Goal: Task Accomplishment & Management: Use online tool/utility

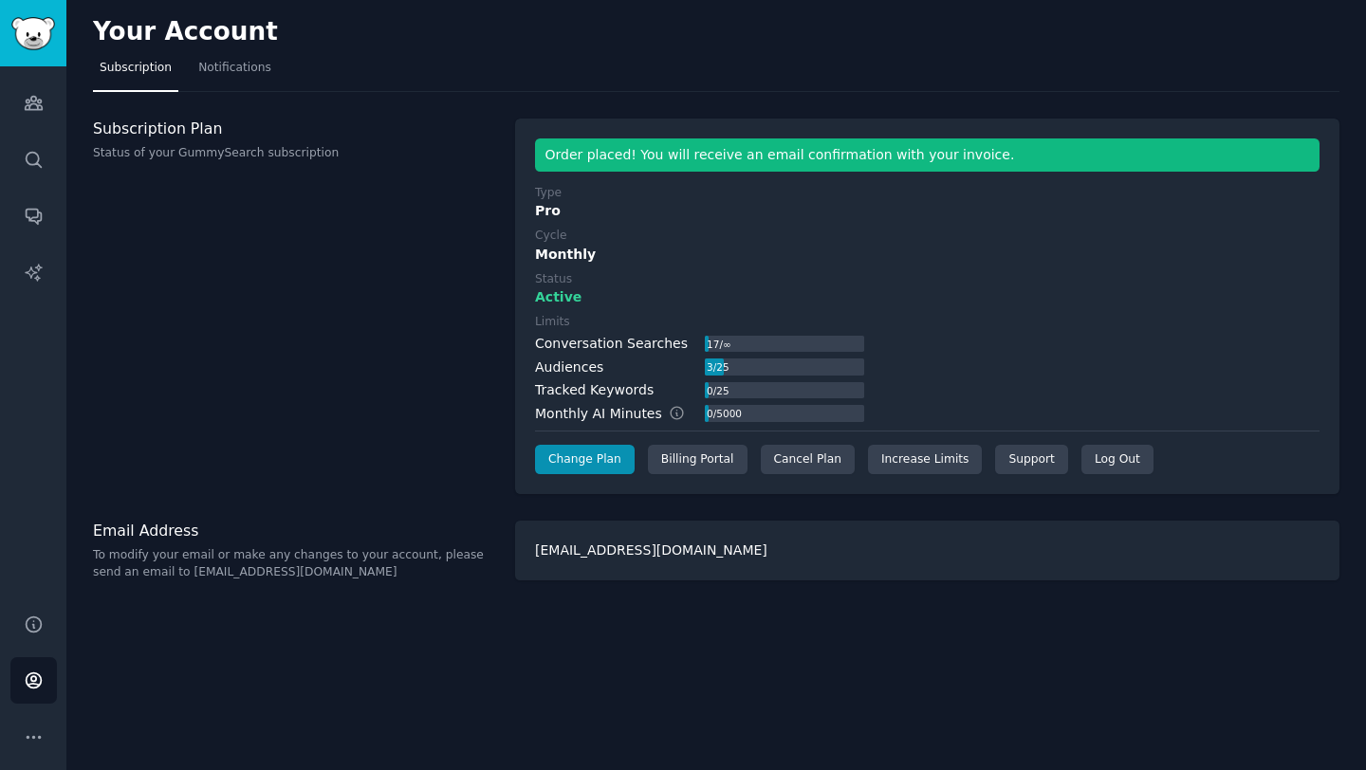
click at [120, 46] on div "Your Account" at bounding box center [716, 35] width 1246 height 37
click at [32, 99] on icon "Sidebar" at bounding box center [34, 103] width 20 height 20
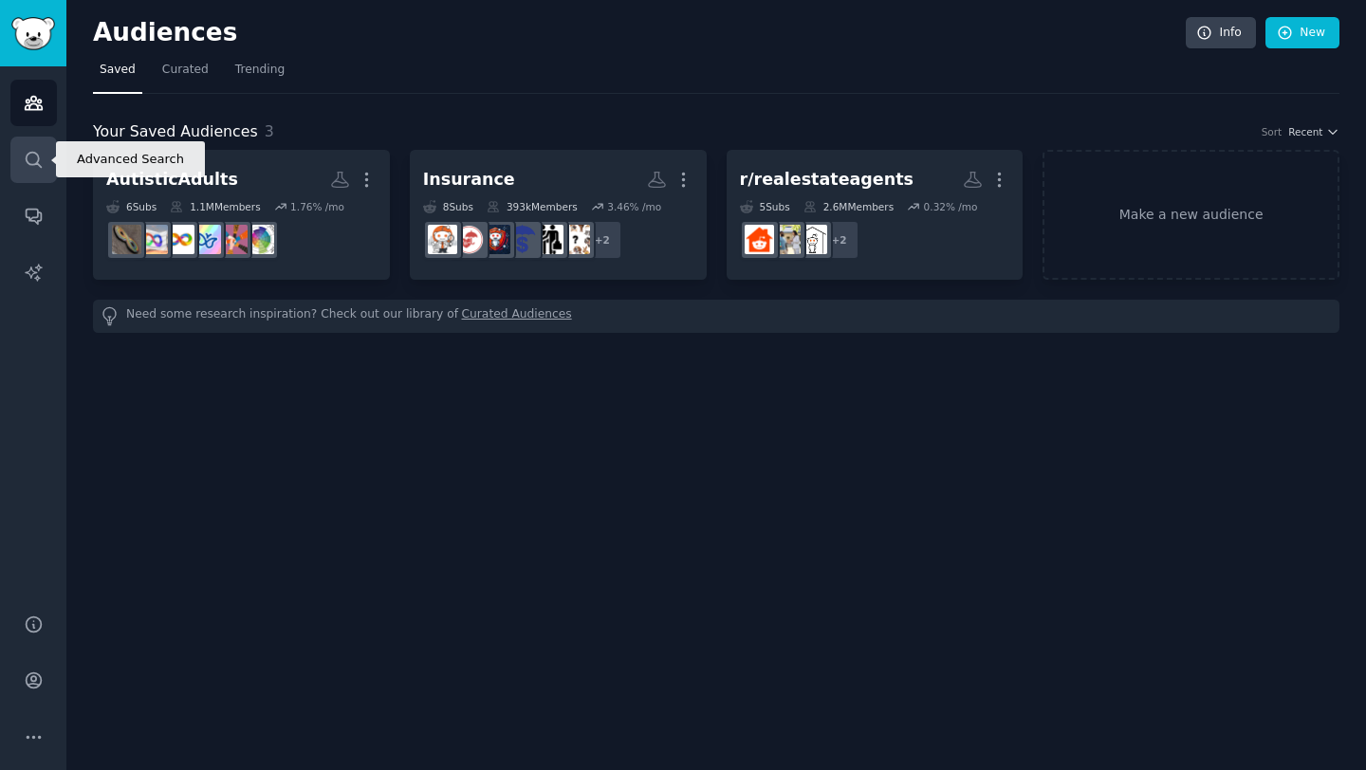
click at [26, 146] on link "Search" at bounding box center [33, 160] width 46 height 46
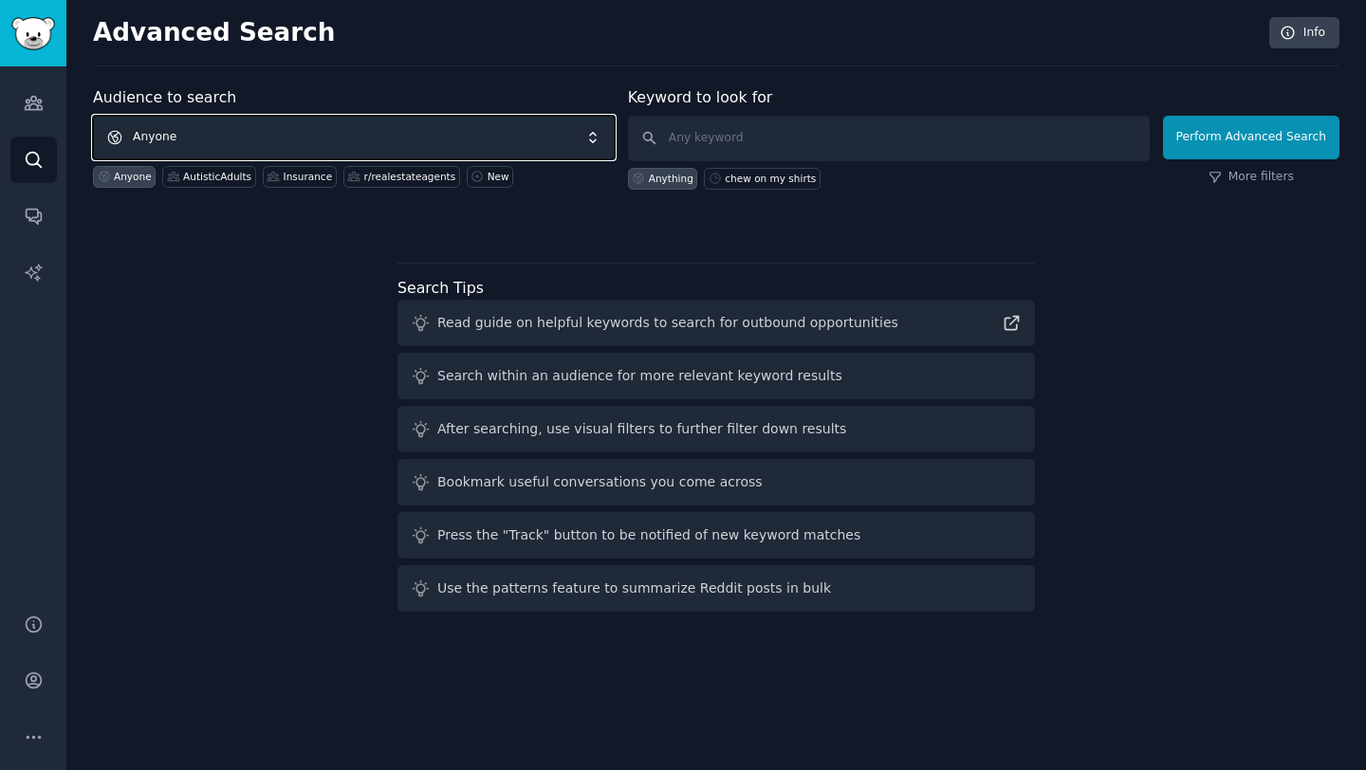
click at [360, 147] on span "Anyone" at bounding box center [354, 138] width 522 height 44
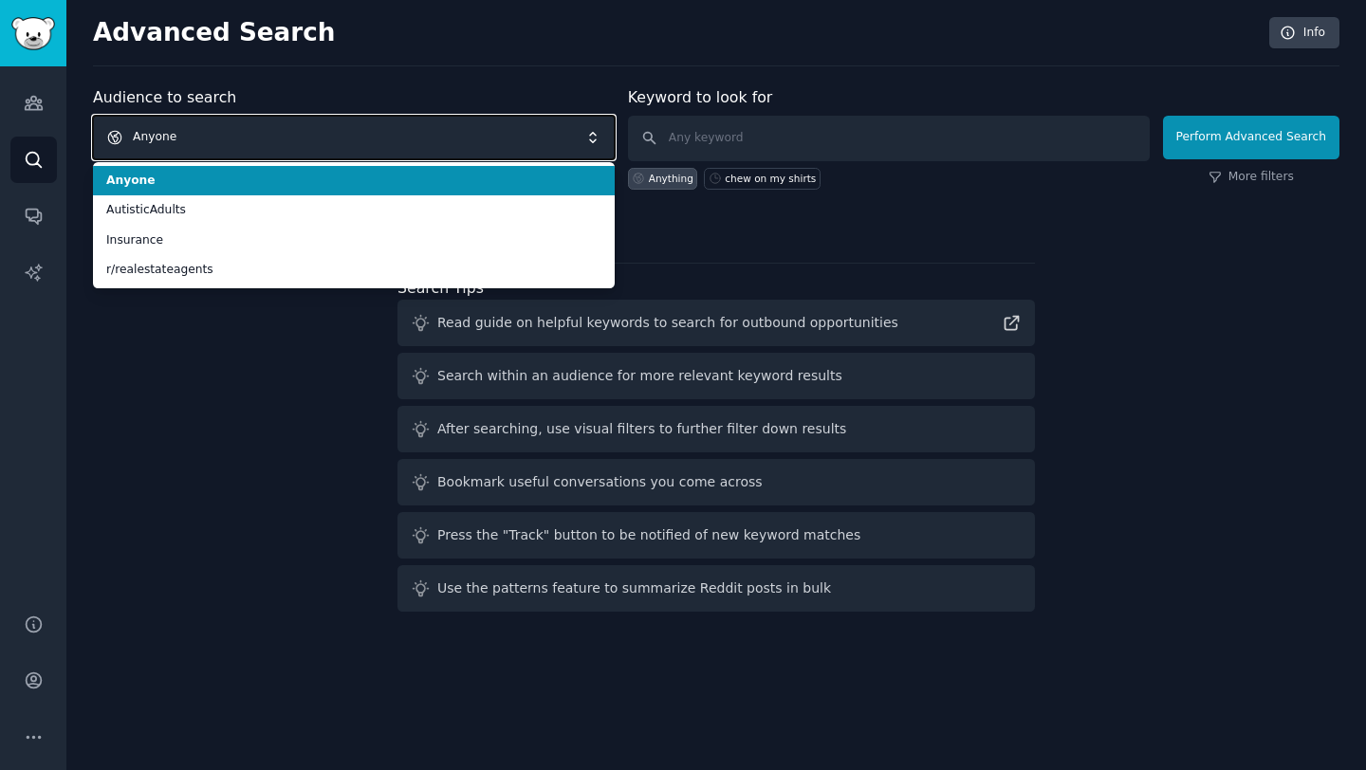
click at [366, 137] on span "Anyone" at bounding box center [354, 138] width 522 height 44
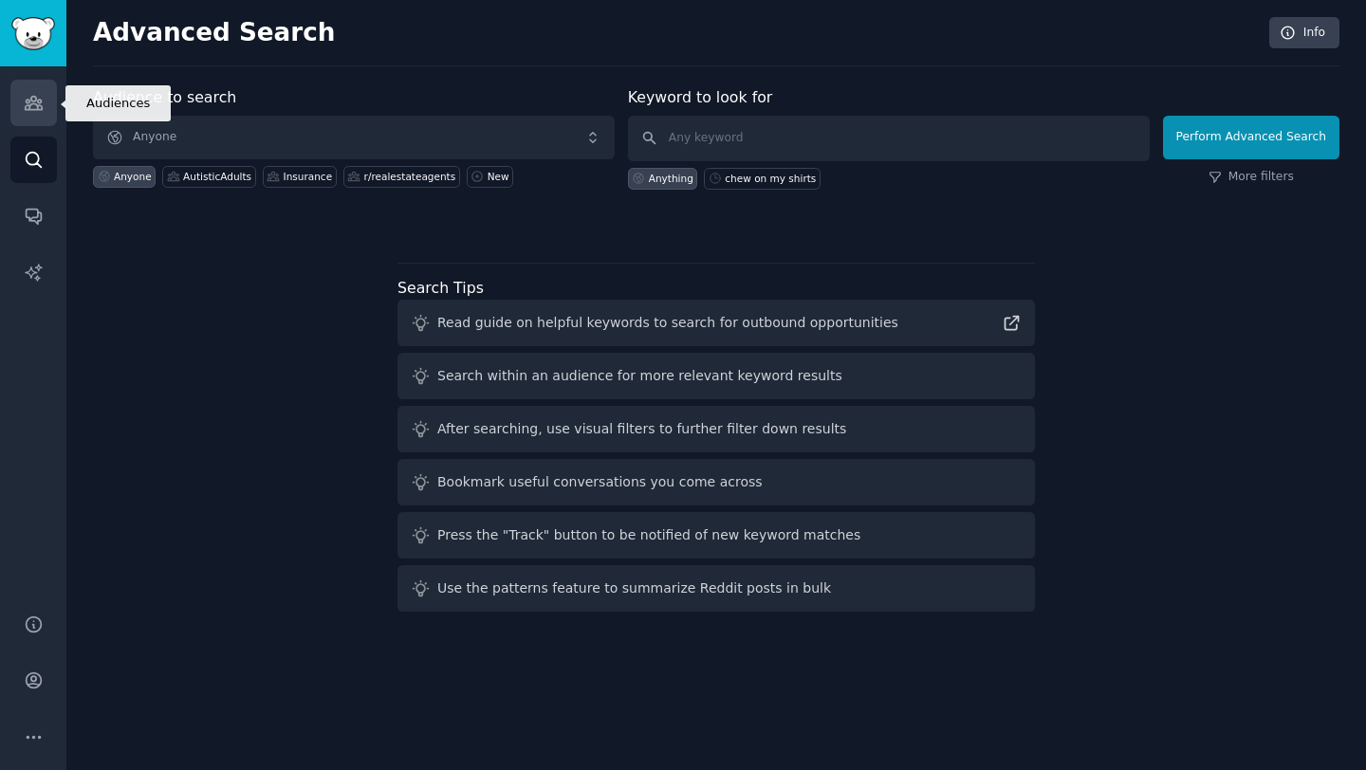
click at [37, 101] on icon "Sidebar" at bounding box center [33, 103] width 17 height 13
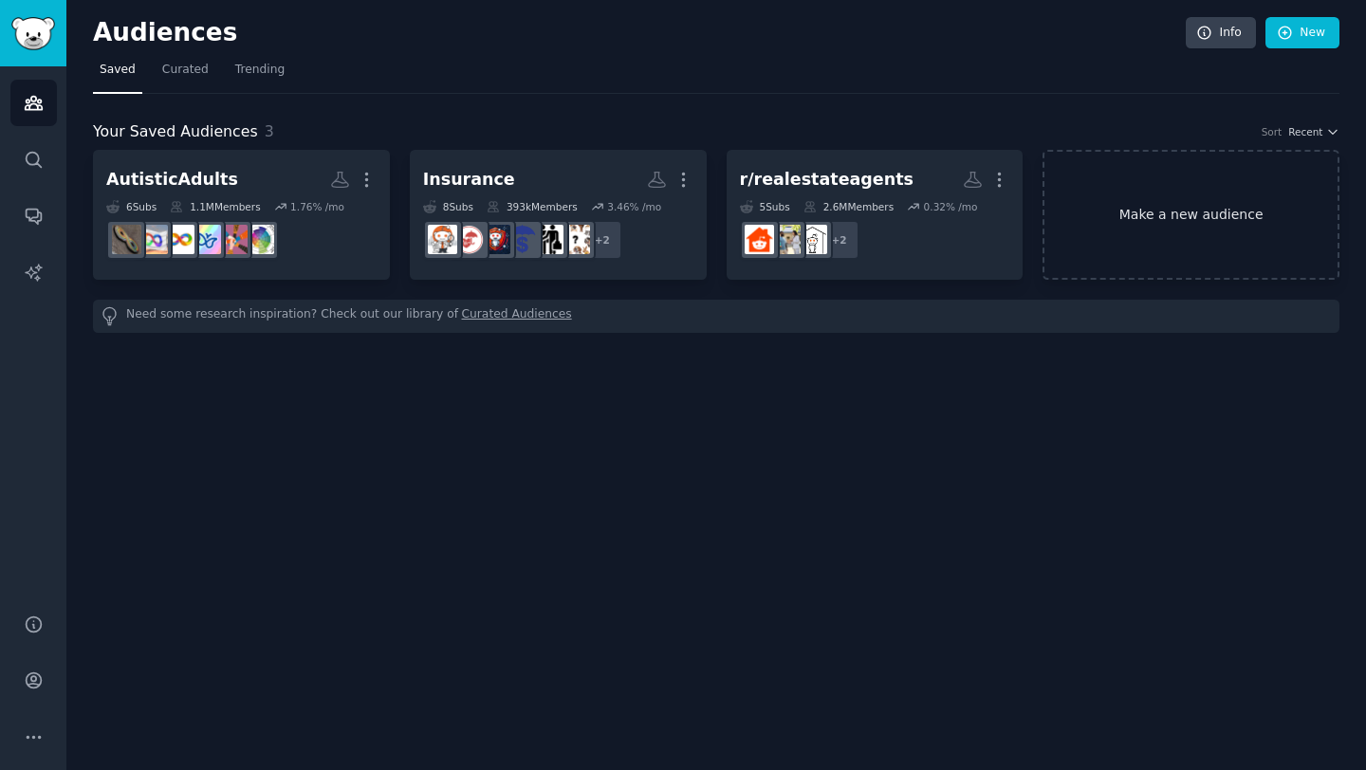
click at [1154, 252] on link "Make a new audience" at bounding box center [1191, 215] width 297 height 130
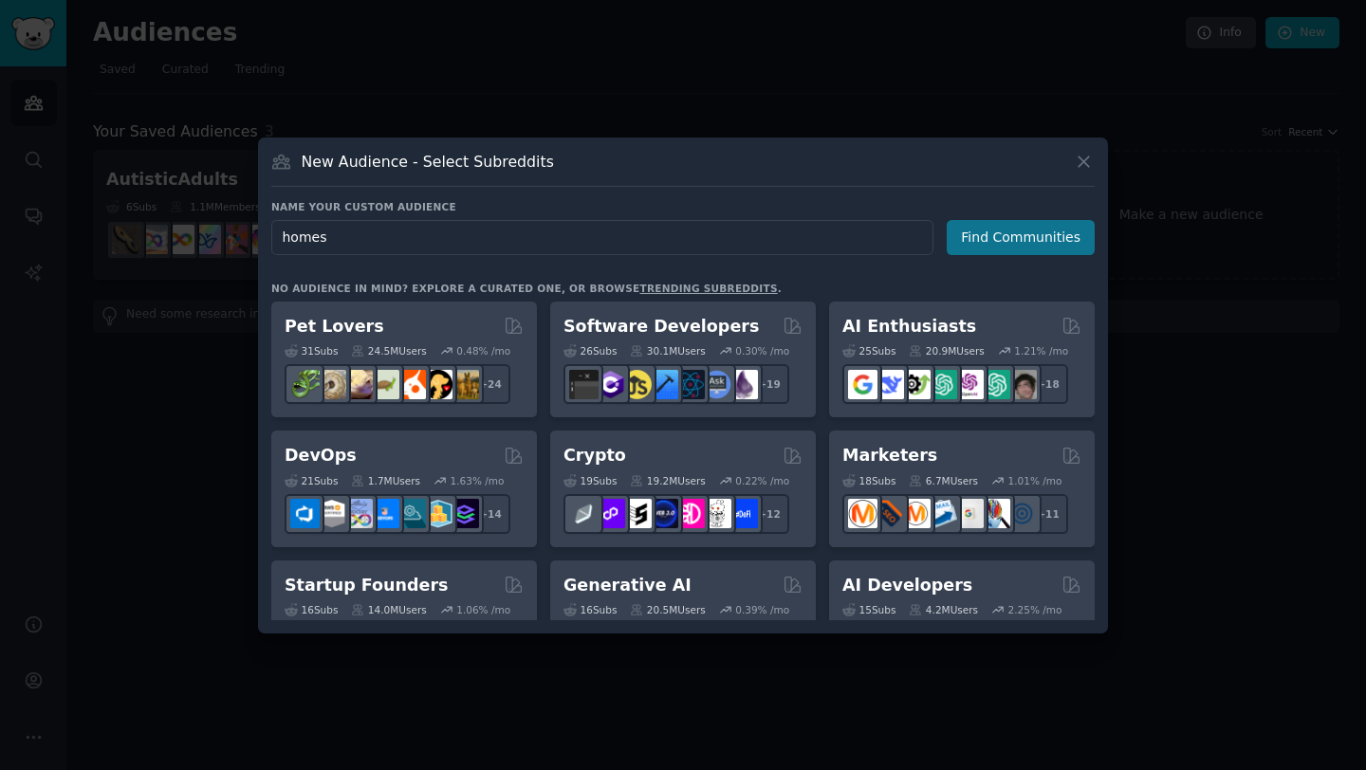
type input "homes"
click at [981, 249] on button "Find Communities" at bounding box center [1021, 237] width 148 height 35
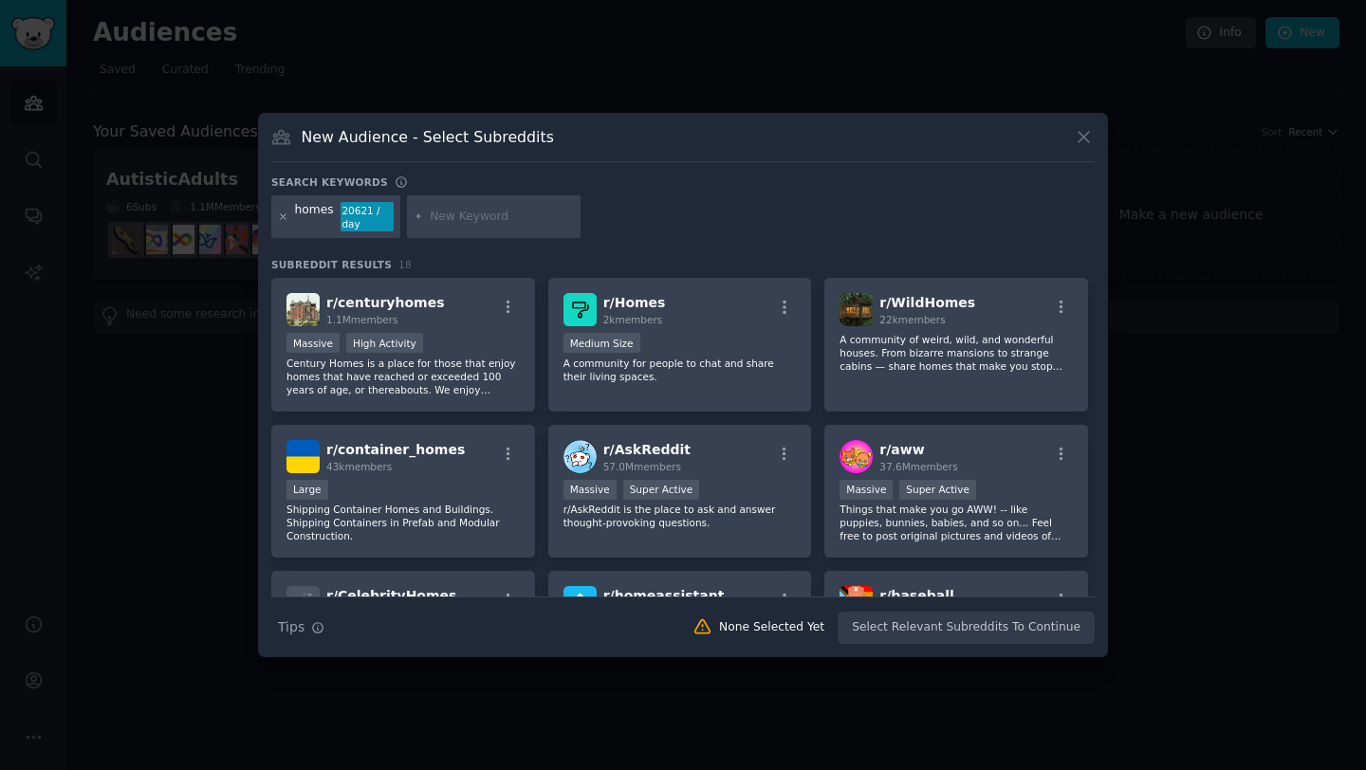
click at [282, 219] on icon at bounding box center [283, 217] width 10 height 10
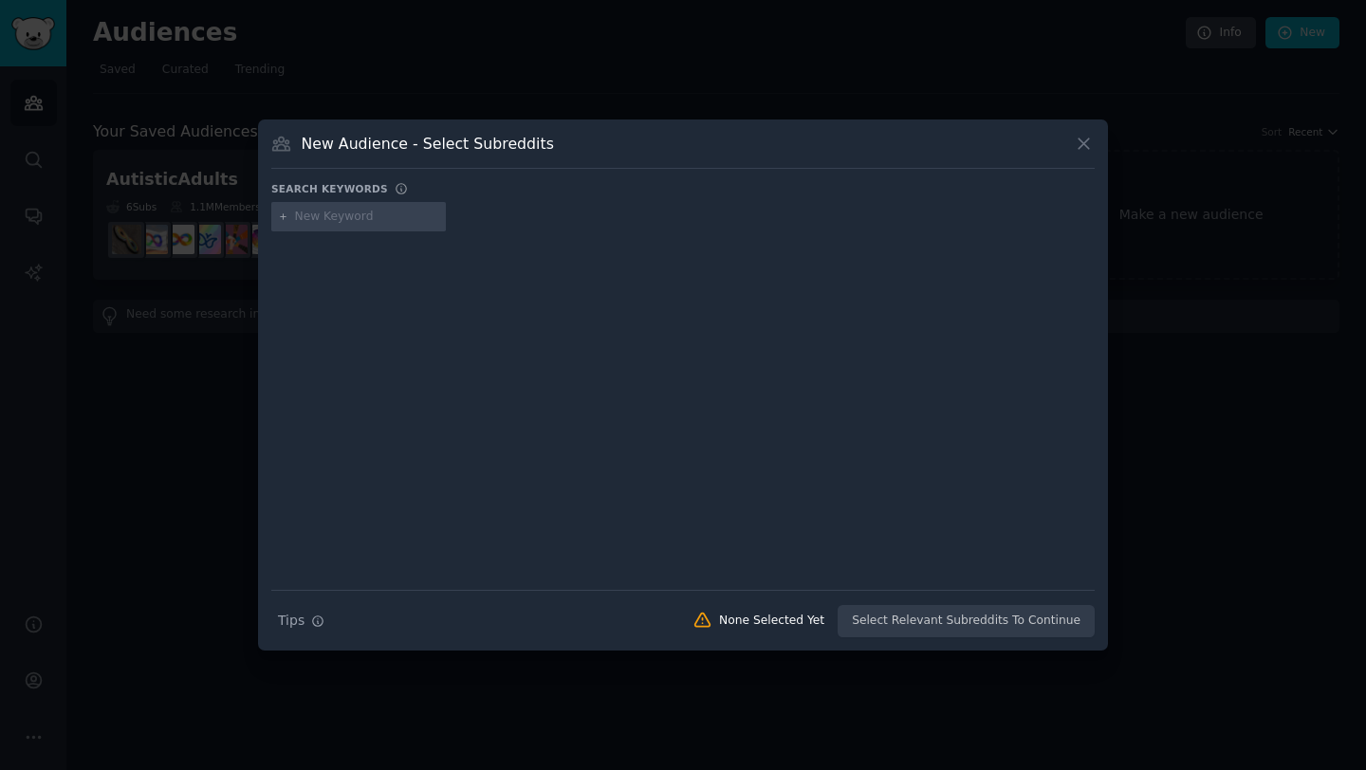
click at [342, 212] on input "text" at bounding box center [367, 217] width 144 height 17
type input "customhomes"
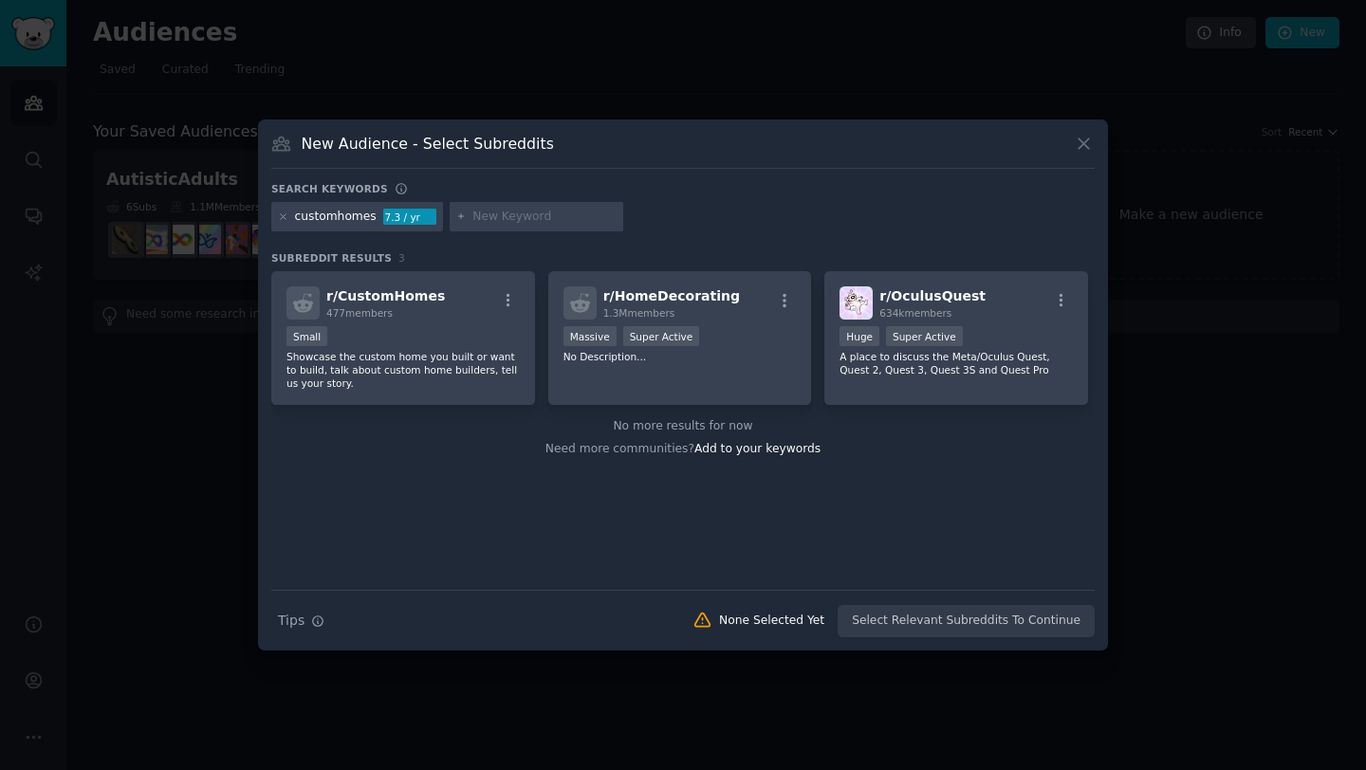
click at [360, 212] on div "customhomes" at bounding box center [336, 217] width 82 height 17
click at [274, 211] on div "customhomes 7.3 / yr" at bounding box center [357, 217] width 172 height 30
click at [287, 212] on div "customhomes 7.3 / yr" at bounding box center [357, 217] width 172 height 30
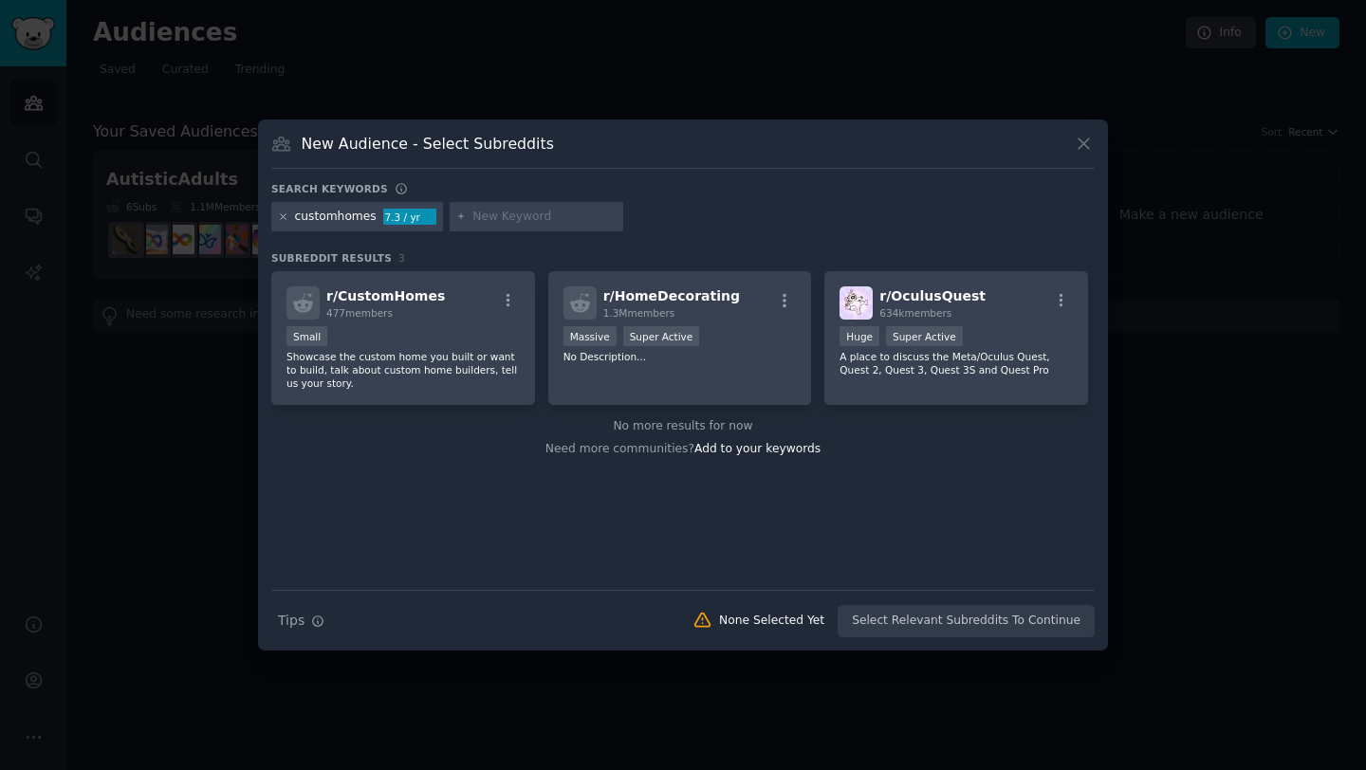
click at [282, 215] on icon at bounding box center [283, 217] width 10 height 10
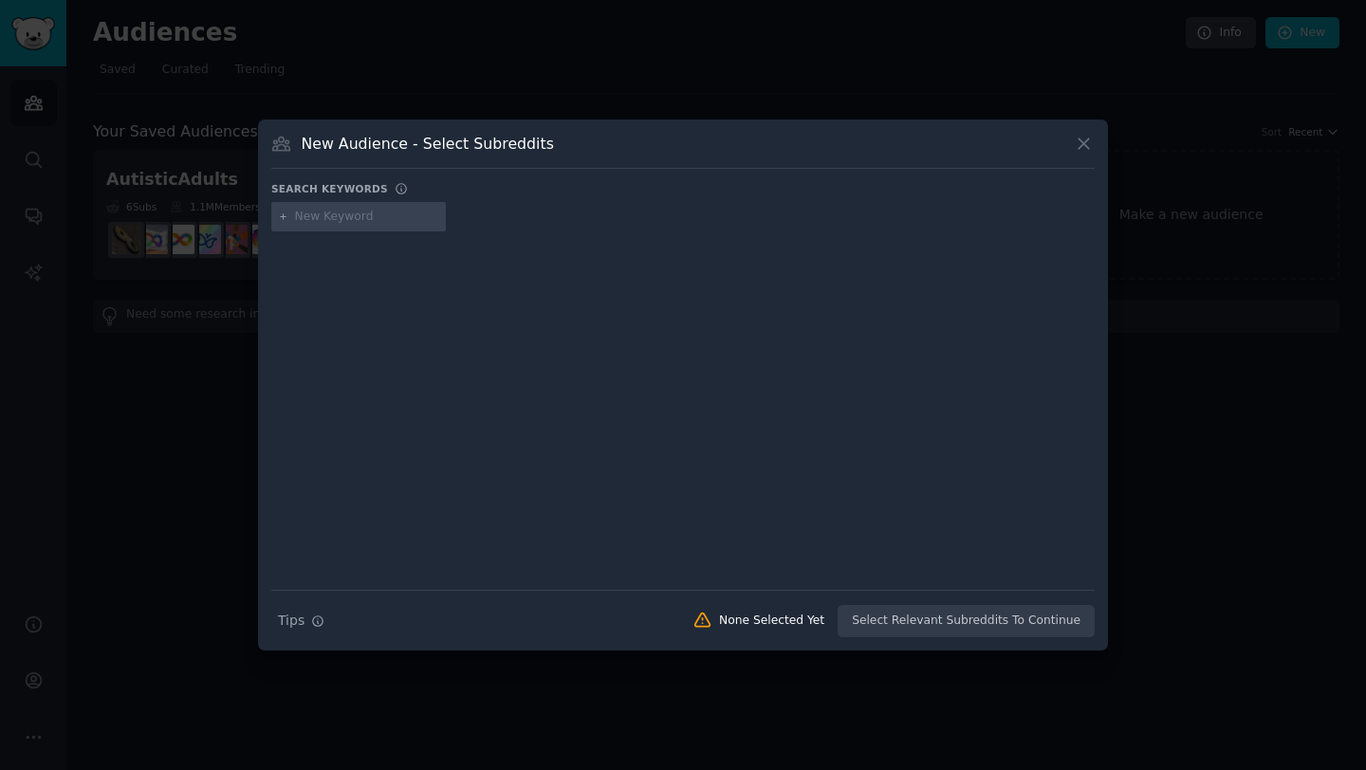
click at [325, 211] on input "text" at bounding box center [367, 217] width 144 height 17
paste input "Renovations"
type input "Renovations"
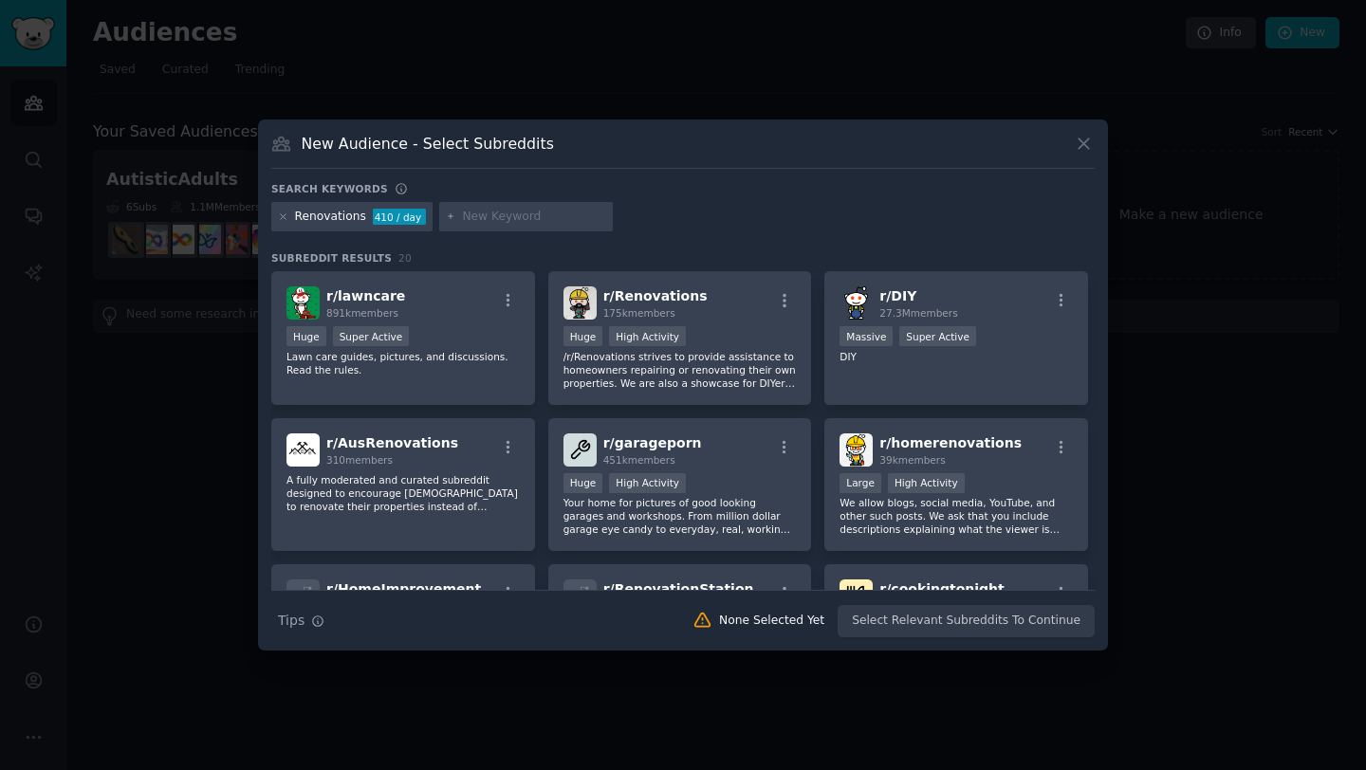
click at [477, 206] on div at bounding box center [526, 217] width 175 height 30
click at [478, 223] on input "text" at bounding box center [534, 217] width 144 height 17
paste input "Carpentry"
type input "Carpentry"
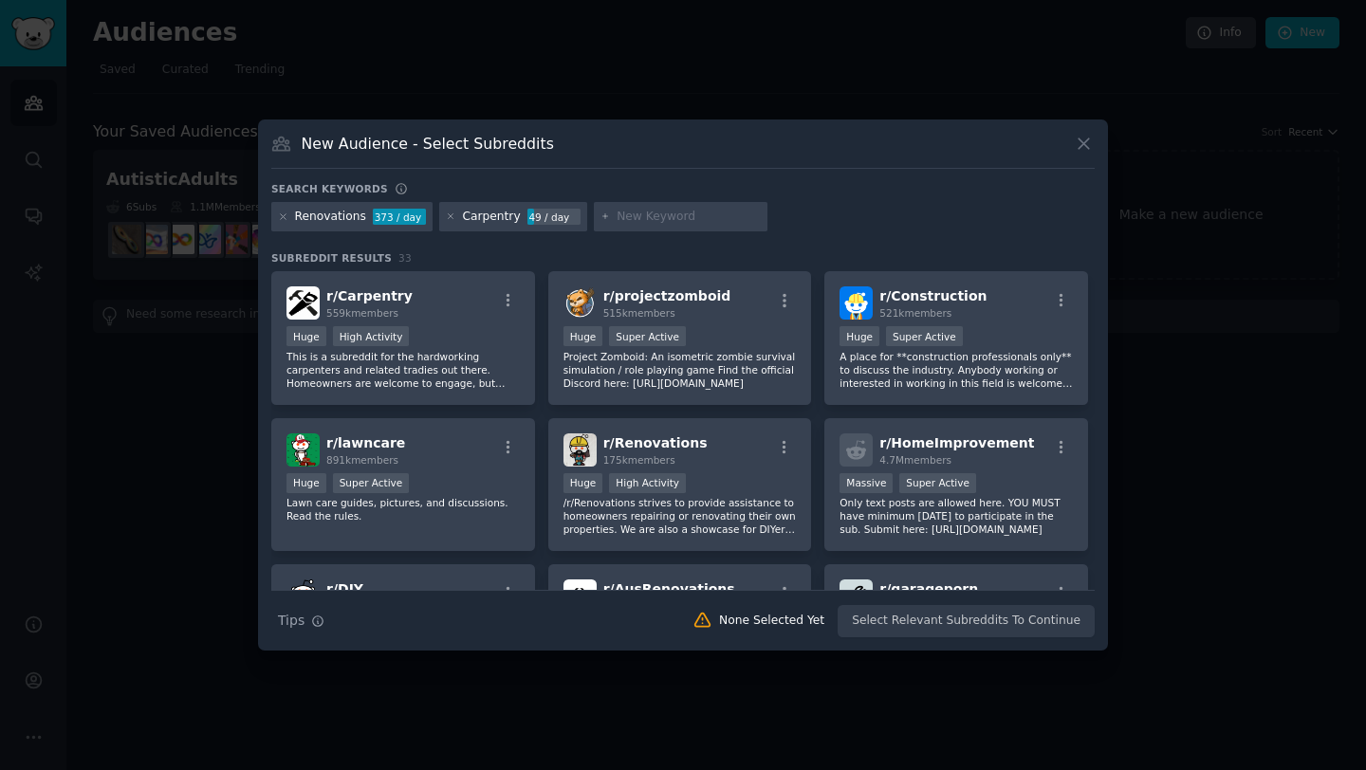
click at [619, 219] on input "text" at bounding box center [689, 217] width 144 height 17
paste input "Homebuilding"
type input "Homebuilding"
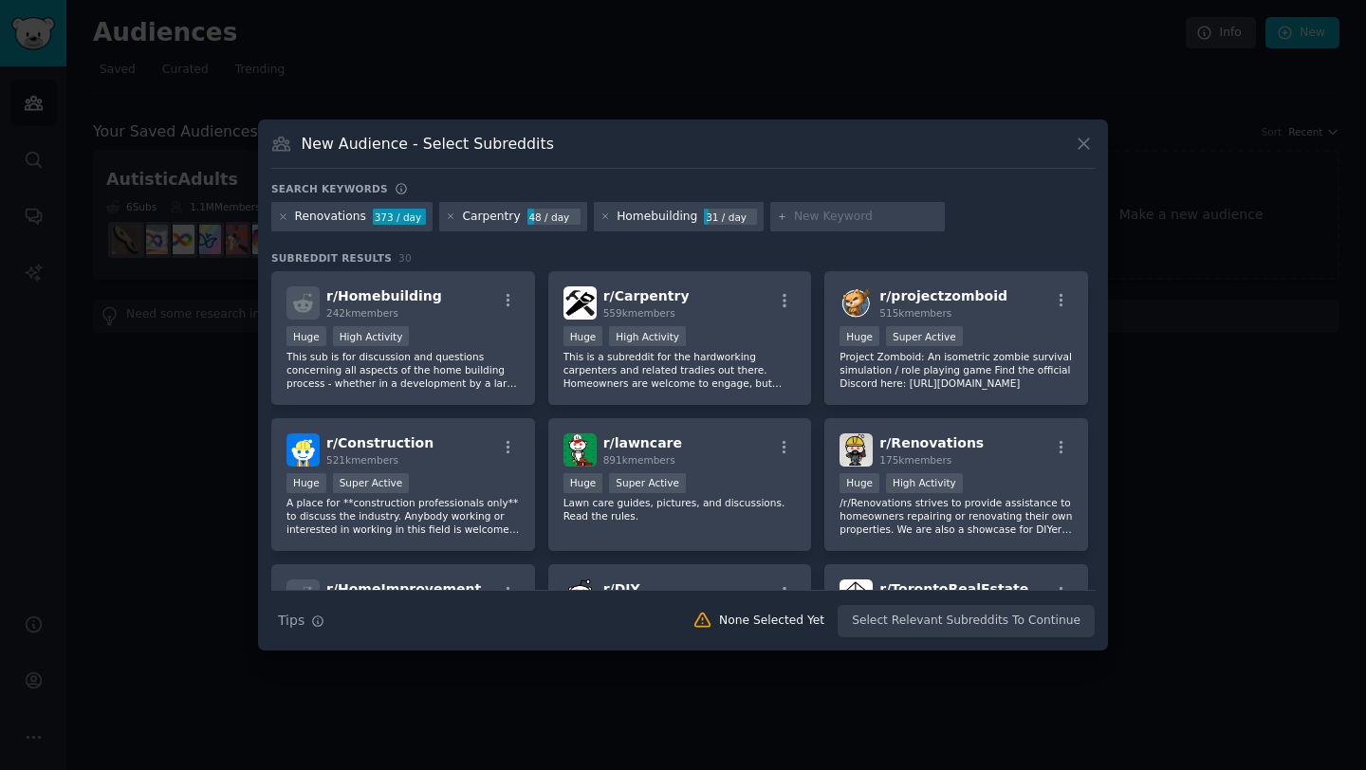
click at [810, 236] on div "Renovations 373 / day Carpentry 48 / day Homebuilding 31 / day" at bounding box center [682, 220] width 823 height 37
click at [806, 212] on input "text" at bounding box center [866, 217] width 144 height 17
paste input "HomeImprovement"
type input "HomeImprovement"
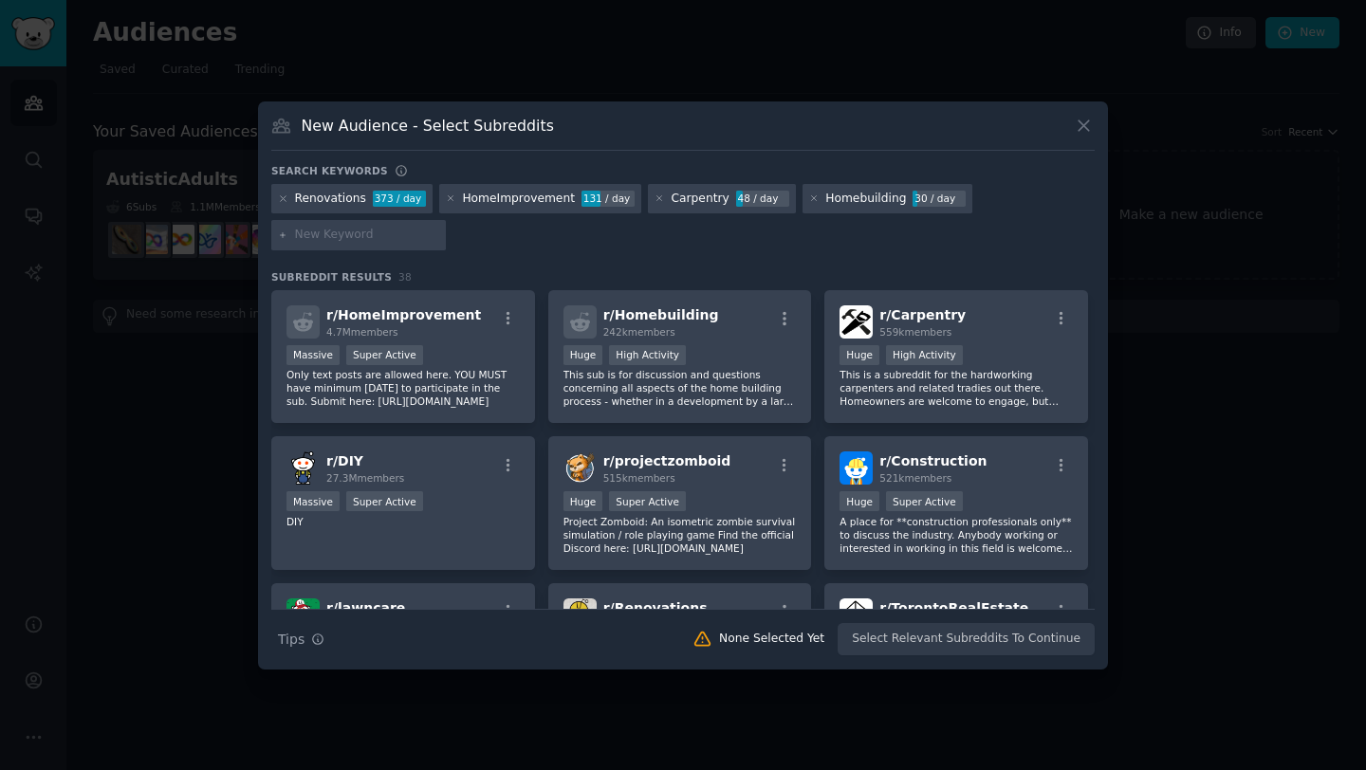
click at [335, 230] on input "text" at bounding box center [367, 235] width 144 height 17
paste input "homerenovations"
type input "homerenovations"
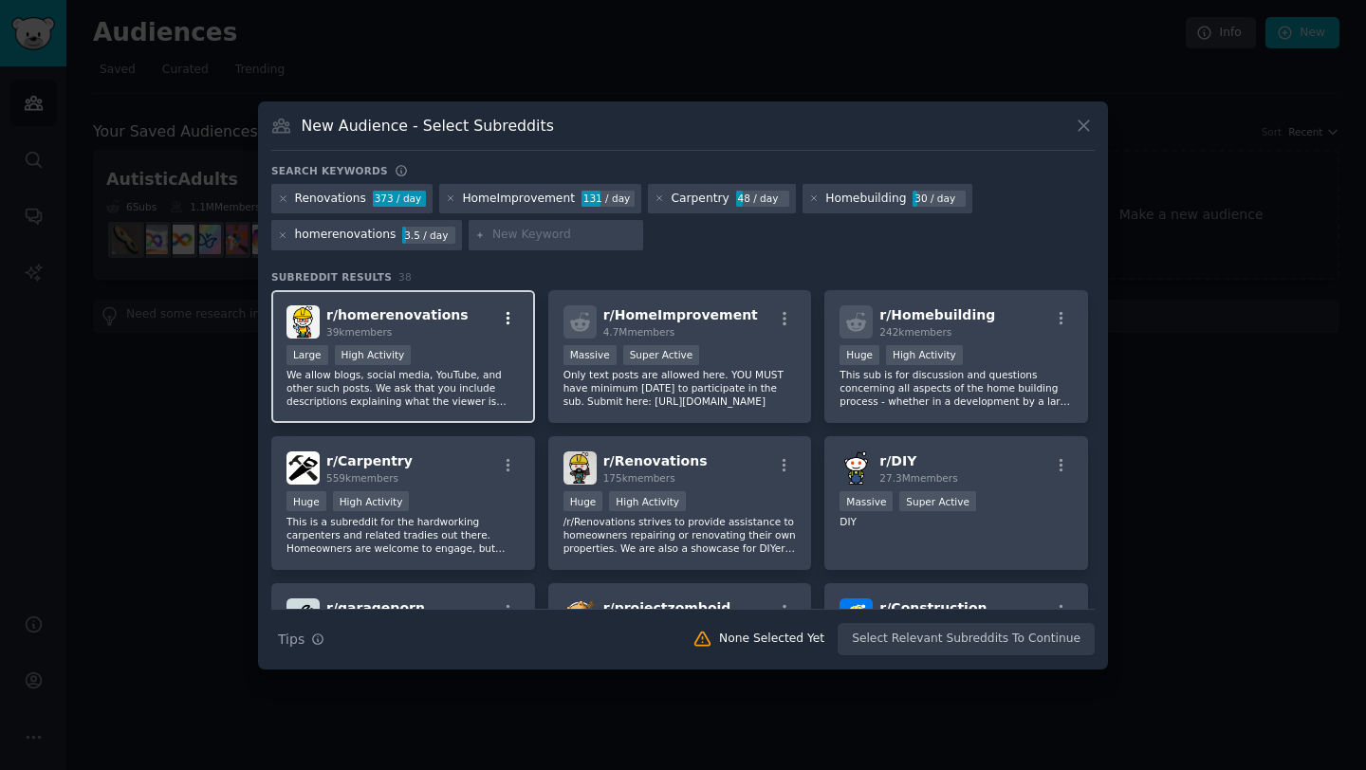
click at [509, 310] on div "r/ homerenovations 39k members" at bounding box center [402, 321] width 233 height 33
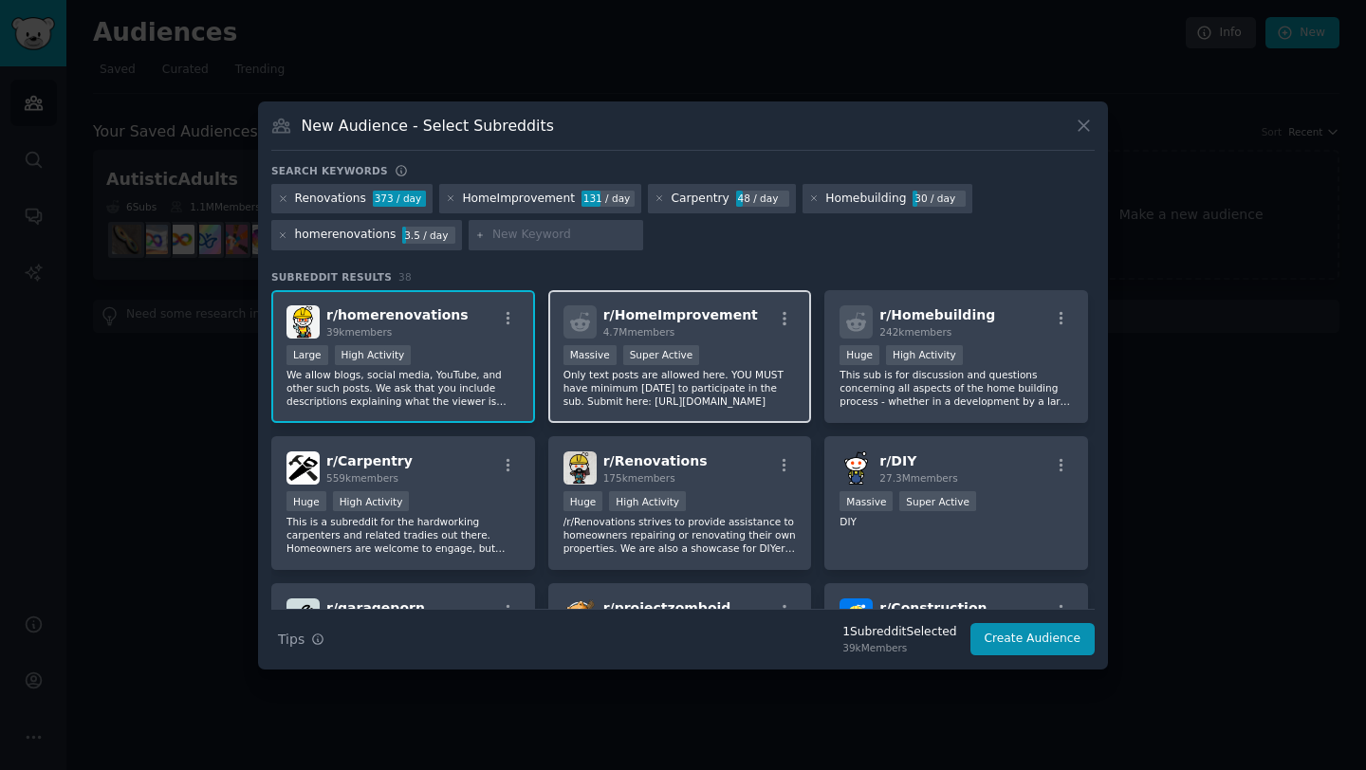
click at [637, 332] on span "4.7M members" at bounding box center [639, 331] width 72 height 11
click at [622, 331] on span "4.7M members" at bounding box center [639, 331] width 72 height 11
click at [688, 312] on span "r/ HomeImprovement" at bounding box center [680, 314] width 155 height 15
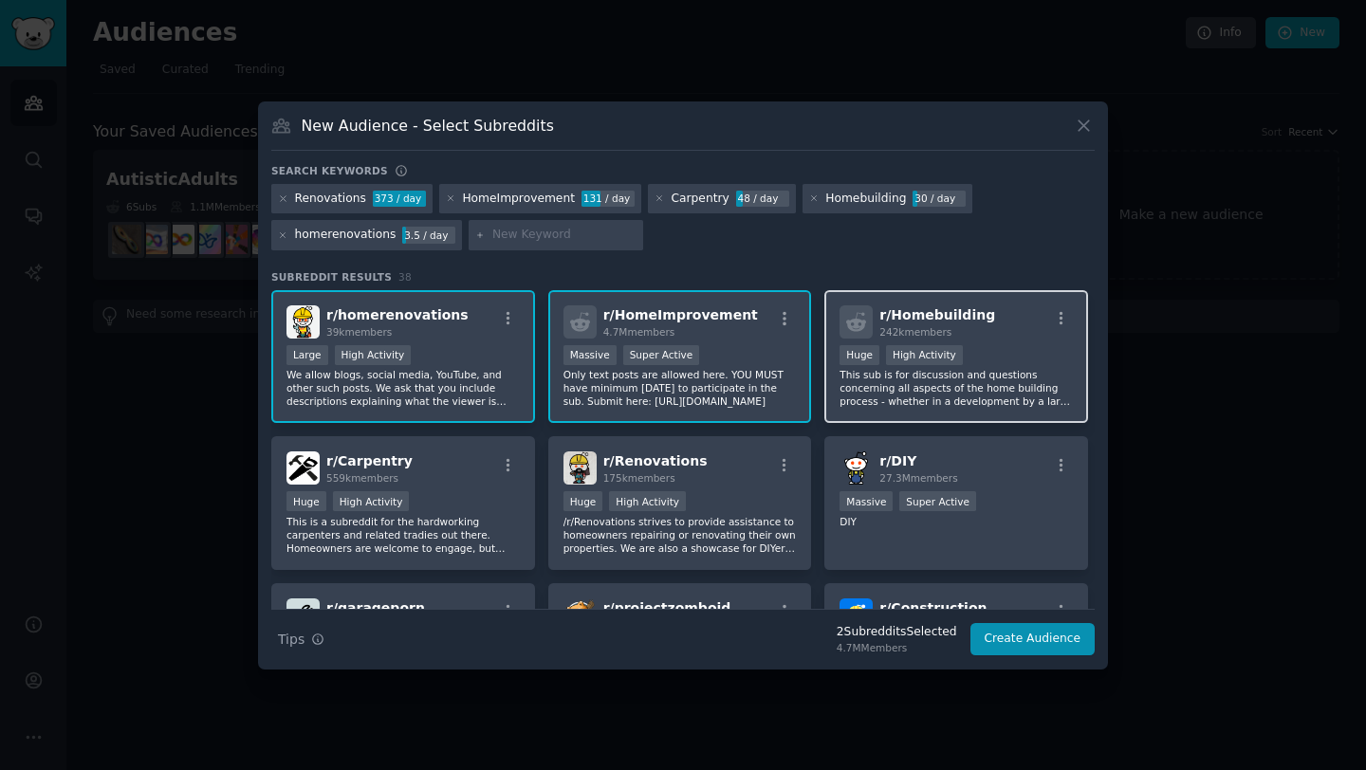
click at [882, 320] on span "r/ Homebuilding" at bounding box center [937, 314] width 116 height 15
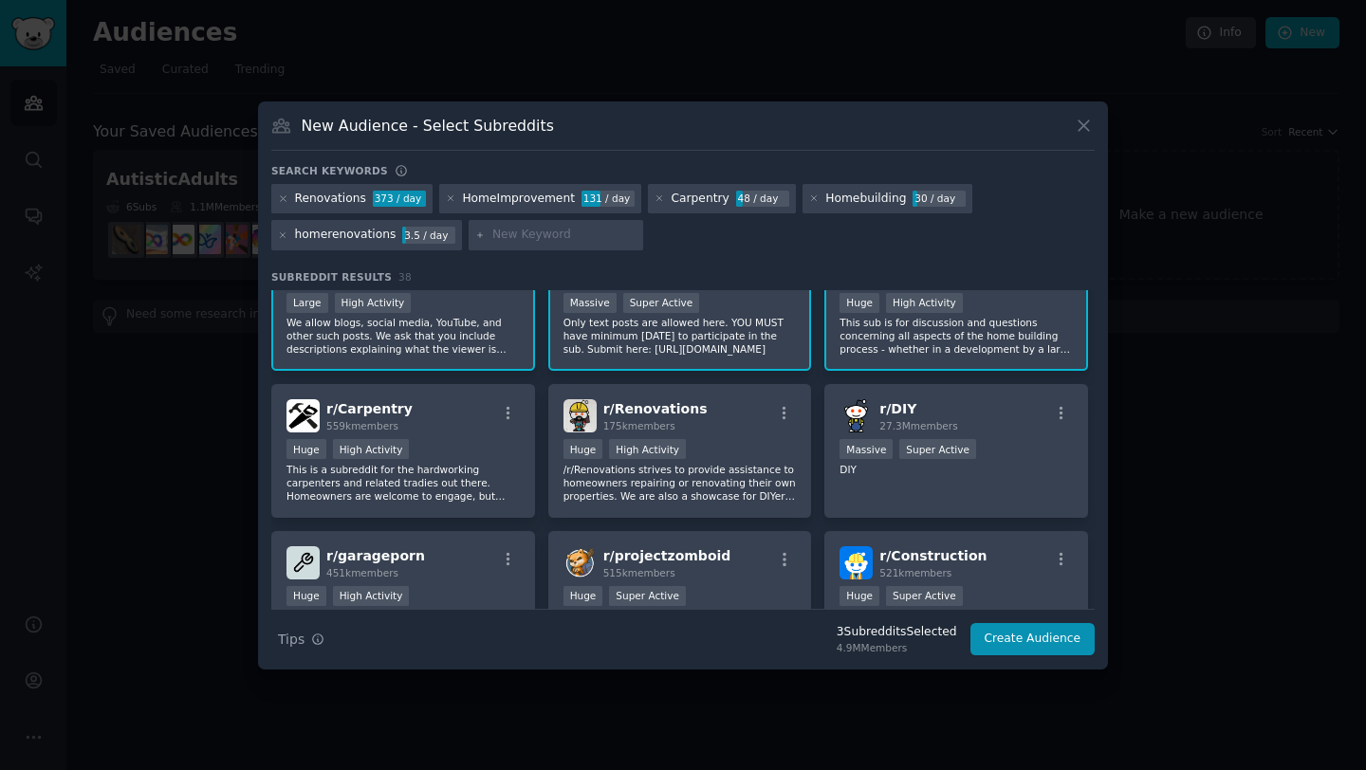
scroll to position [114, 0]
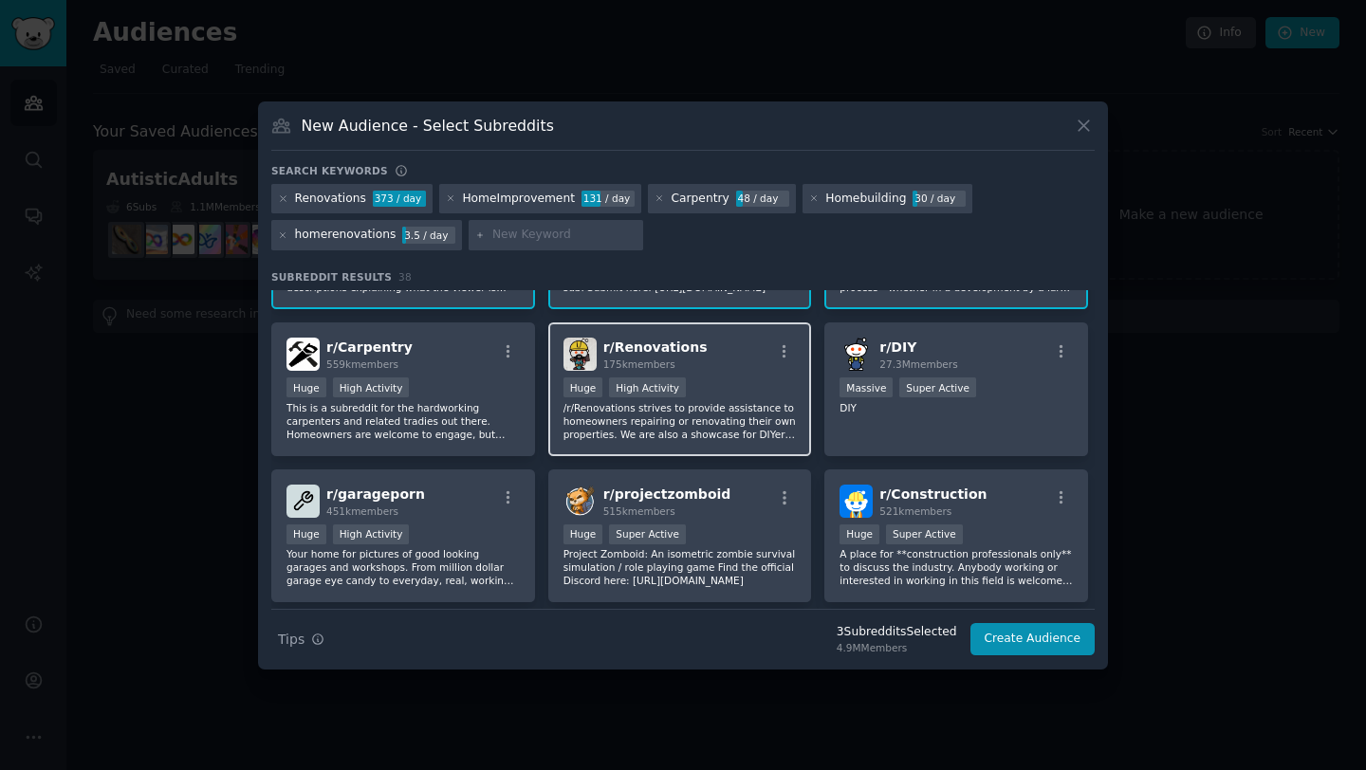
click at [727, 359] on div "r/ Renovations 175k members" at bounding box center [679, 354] width 233 height 33
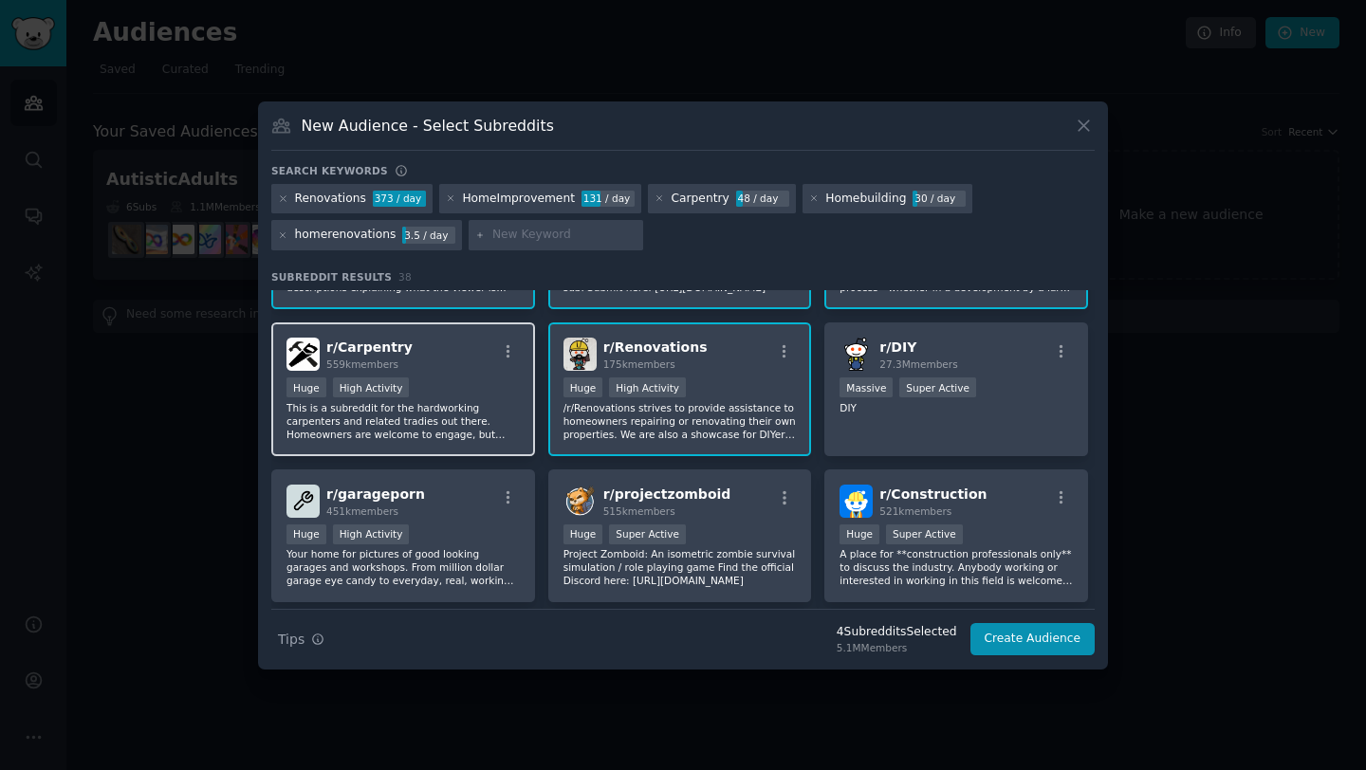
click at [363, 359] on span "559k members" at bounding box center [362, 364] width 72 height 11
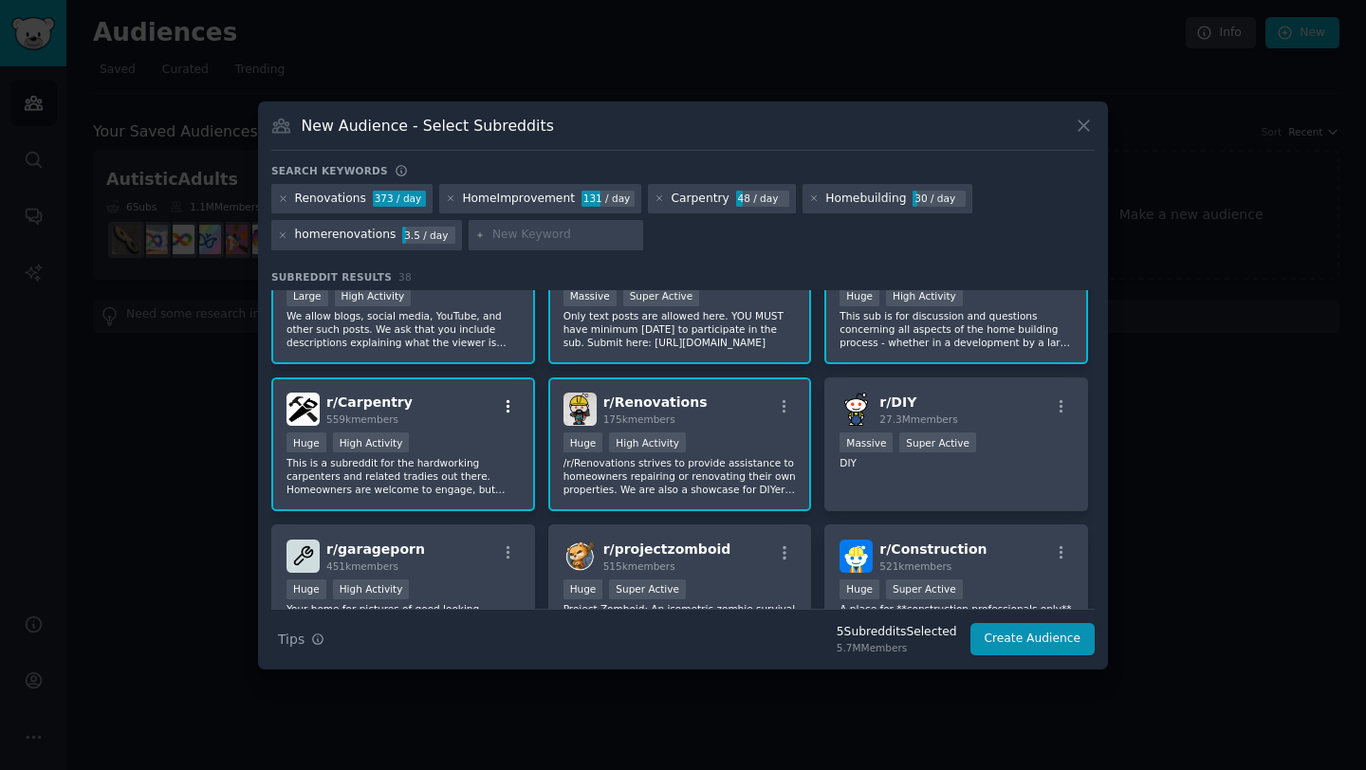
scroll to position [0, 0]
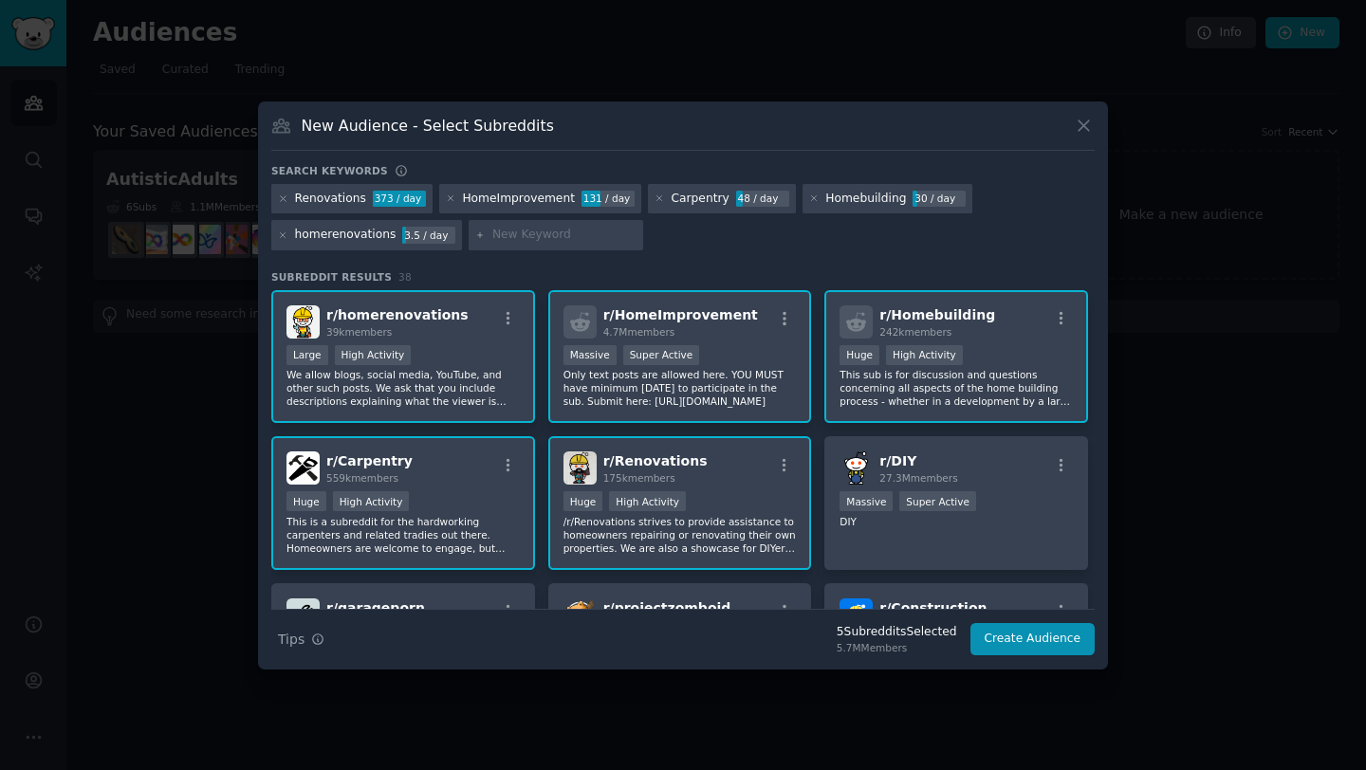
click at [514, 236] on input "text" at bounding box center [564, 235] width 144 height 17
paste input "homebuildingcanada"
type input "homebuildingcanada"
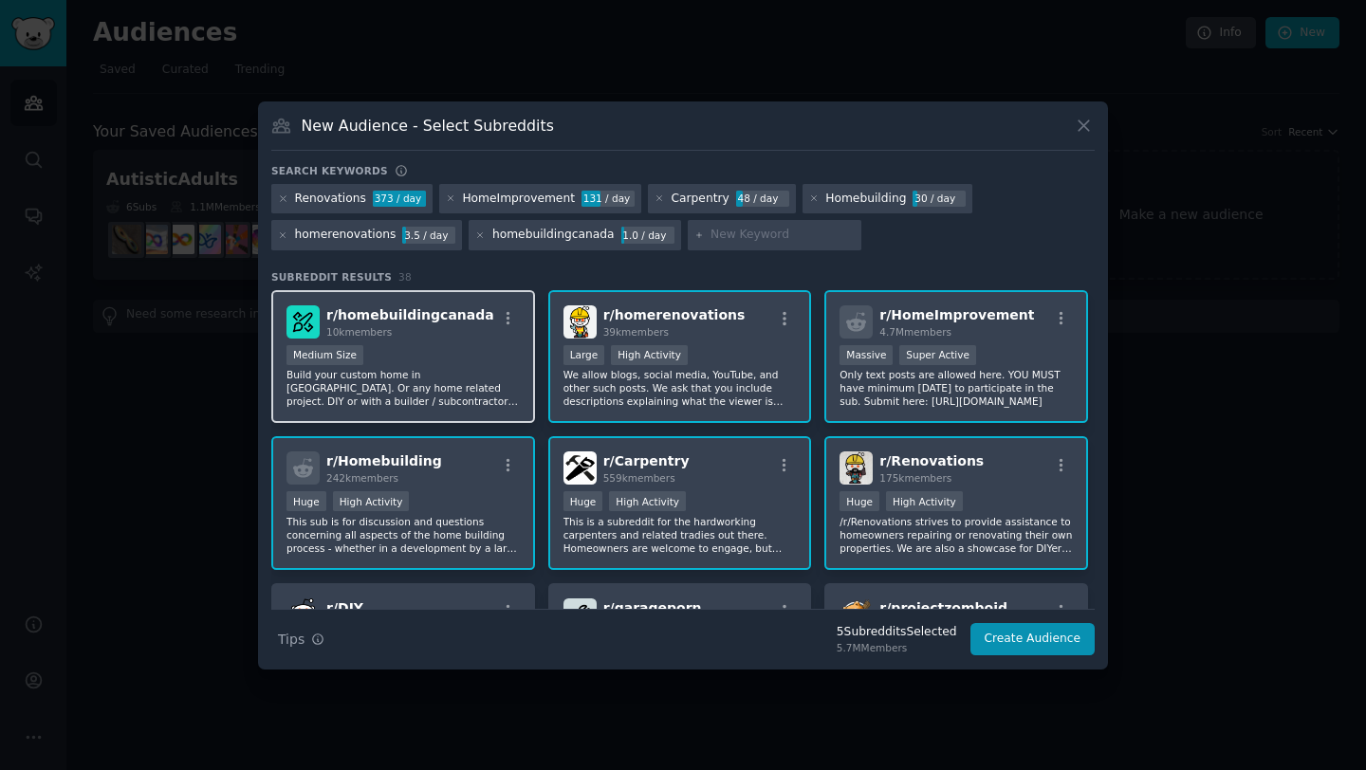
click at [466, 390] on p "Build your custom home in [GEOGRAPHIC_DATA]. Or any home related project. DIY o…" at bounding box center [402, 388] width 233 height 40
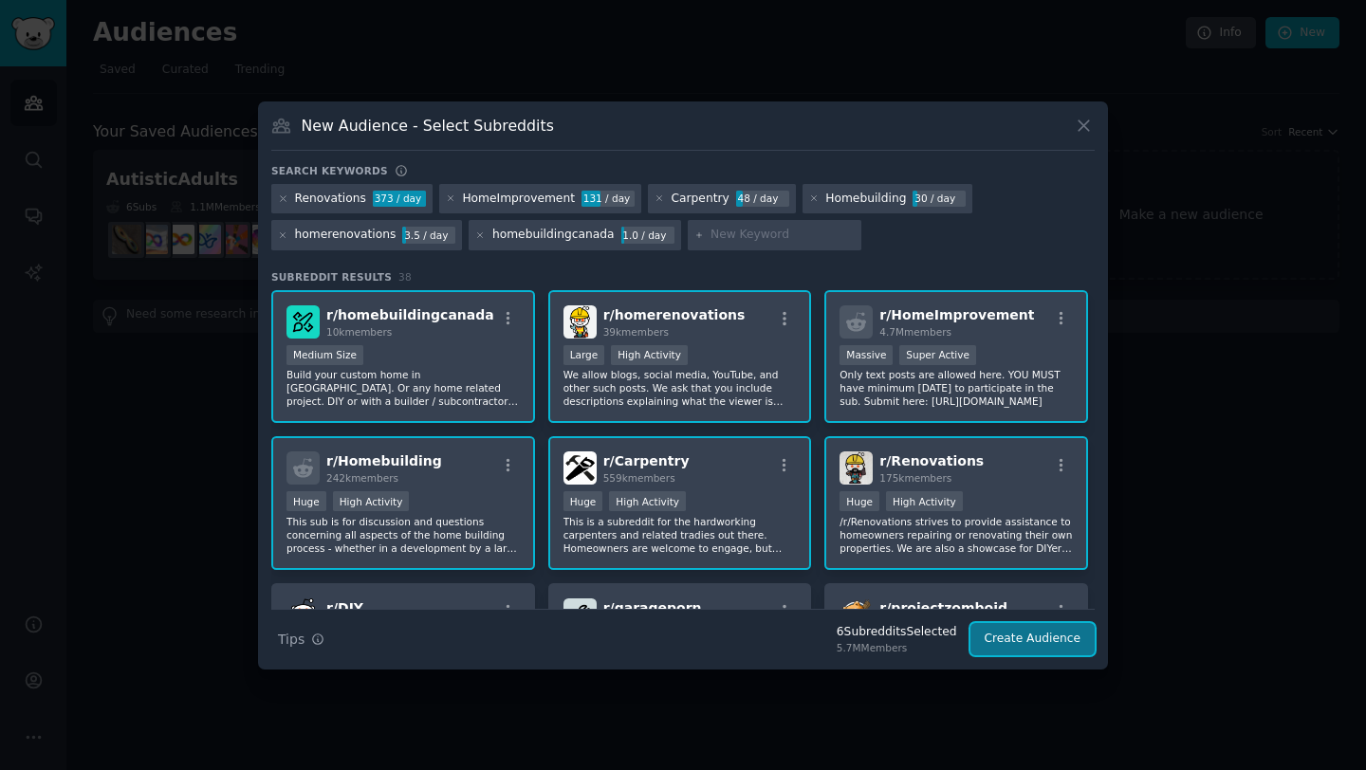
click at [1040, 642] on button "Create Audience" at bounding box center [1032, 639] width 125 height 32
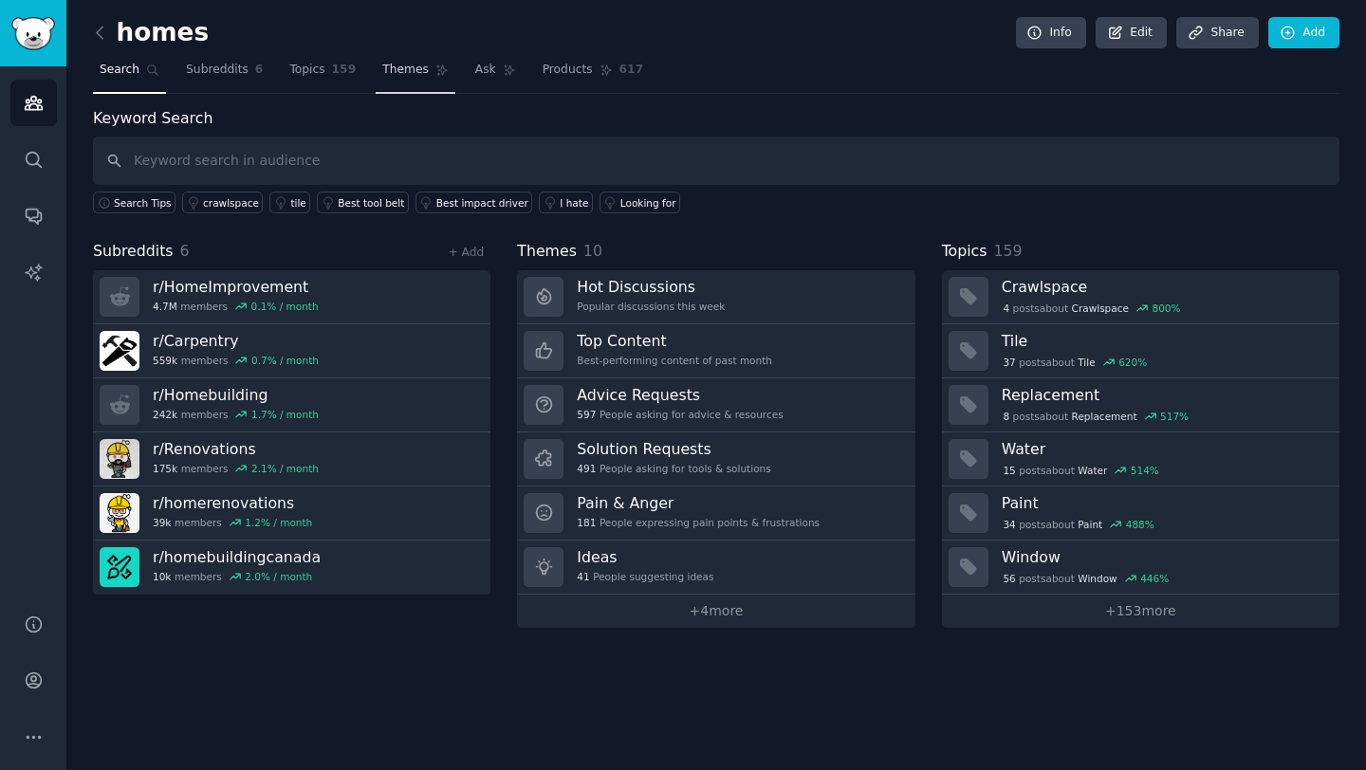
click at [413, 84] on link "Themes" at bounding box center [416, 74] width 80 height 39
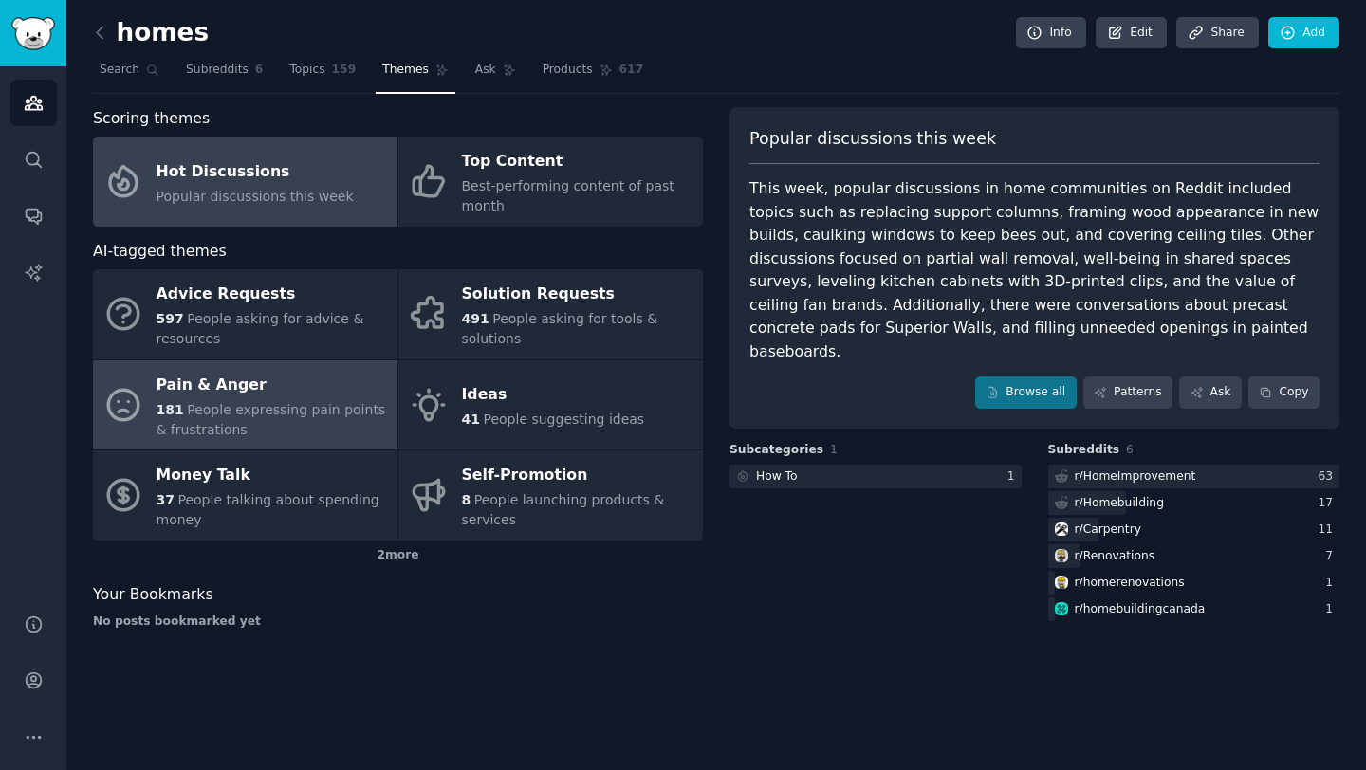
click at [282, 387] on div "Pain & Anger" at bounding box center [272, 385] width 231 height 30
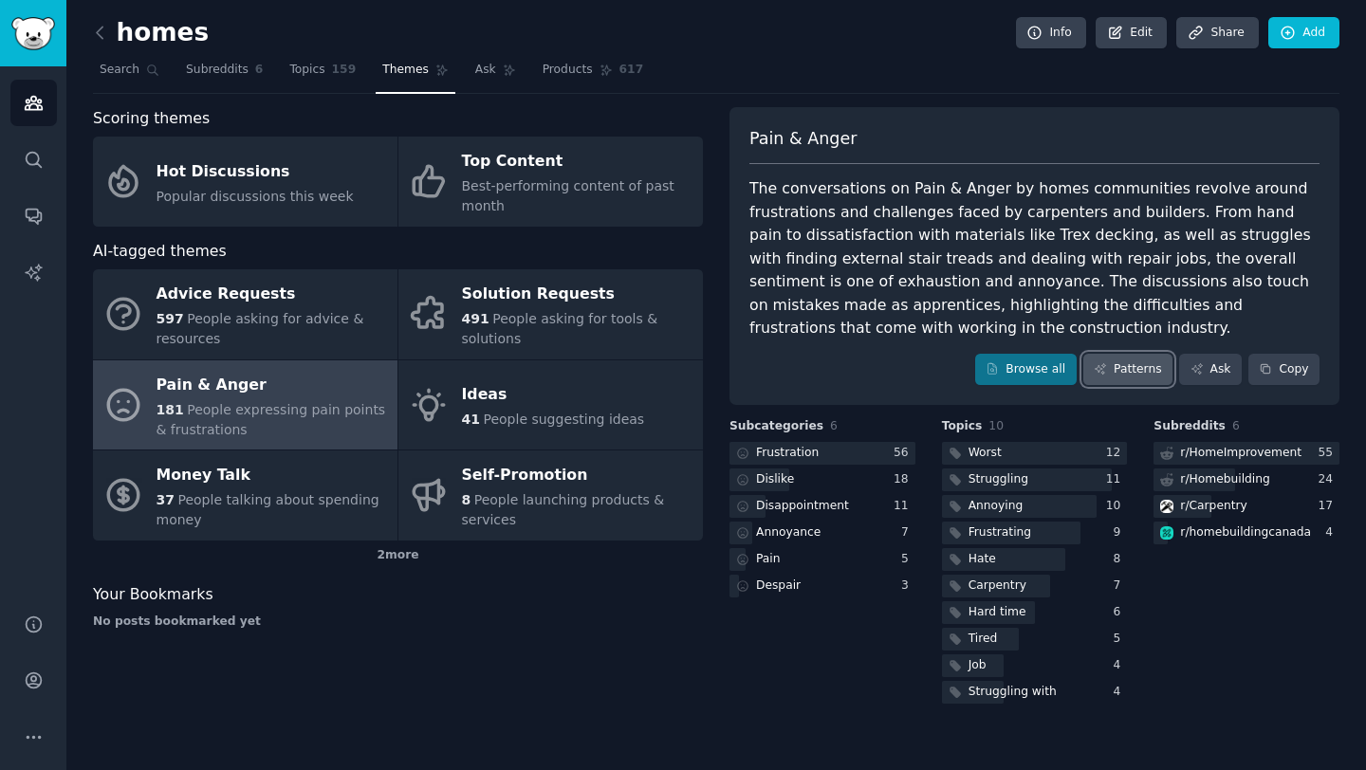
click at [1129, 381] on link "Patterns" at bounding box center [1127, 370] width 89 height 32
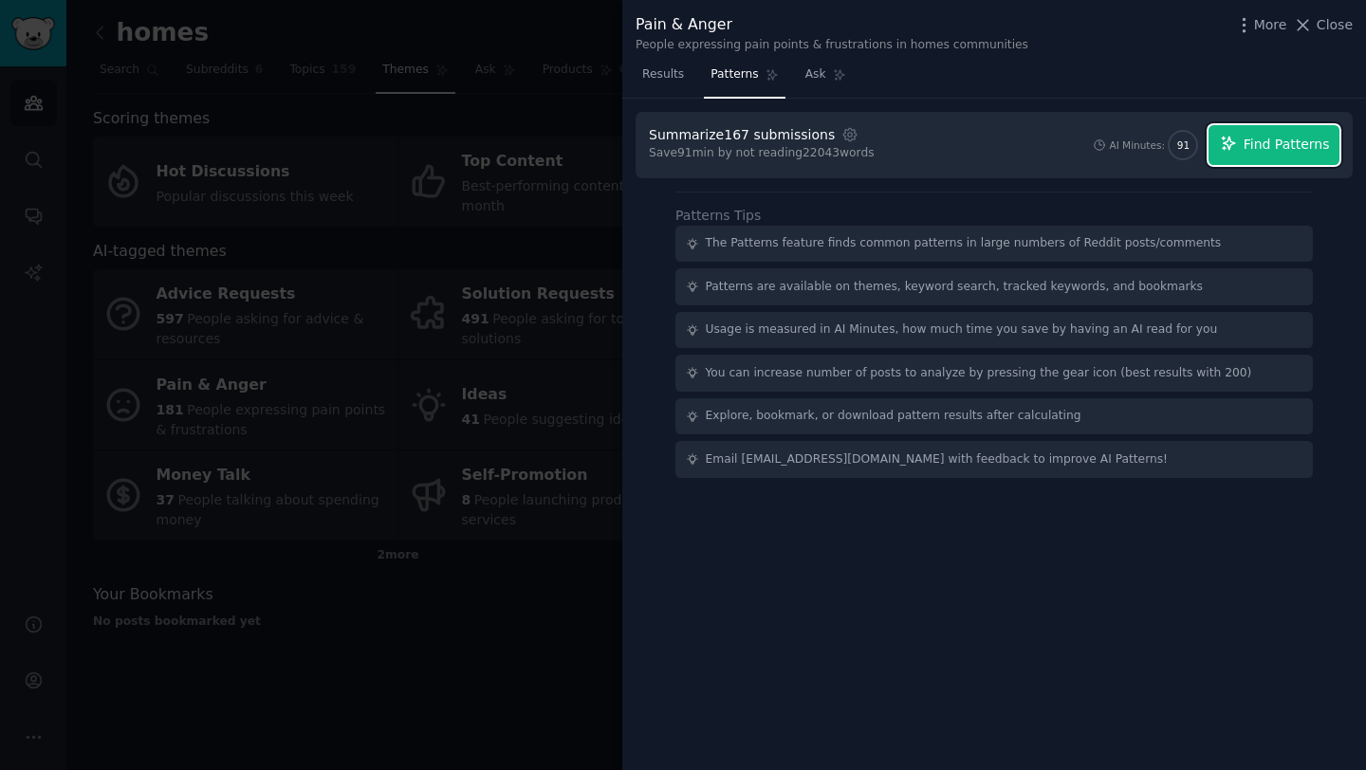
click at [1296, 150] on span "Find Patterns" at bounding box center [1287, 145] width 86 height 20
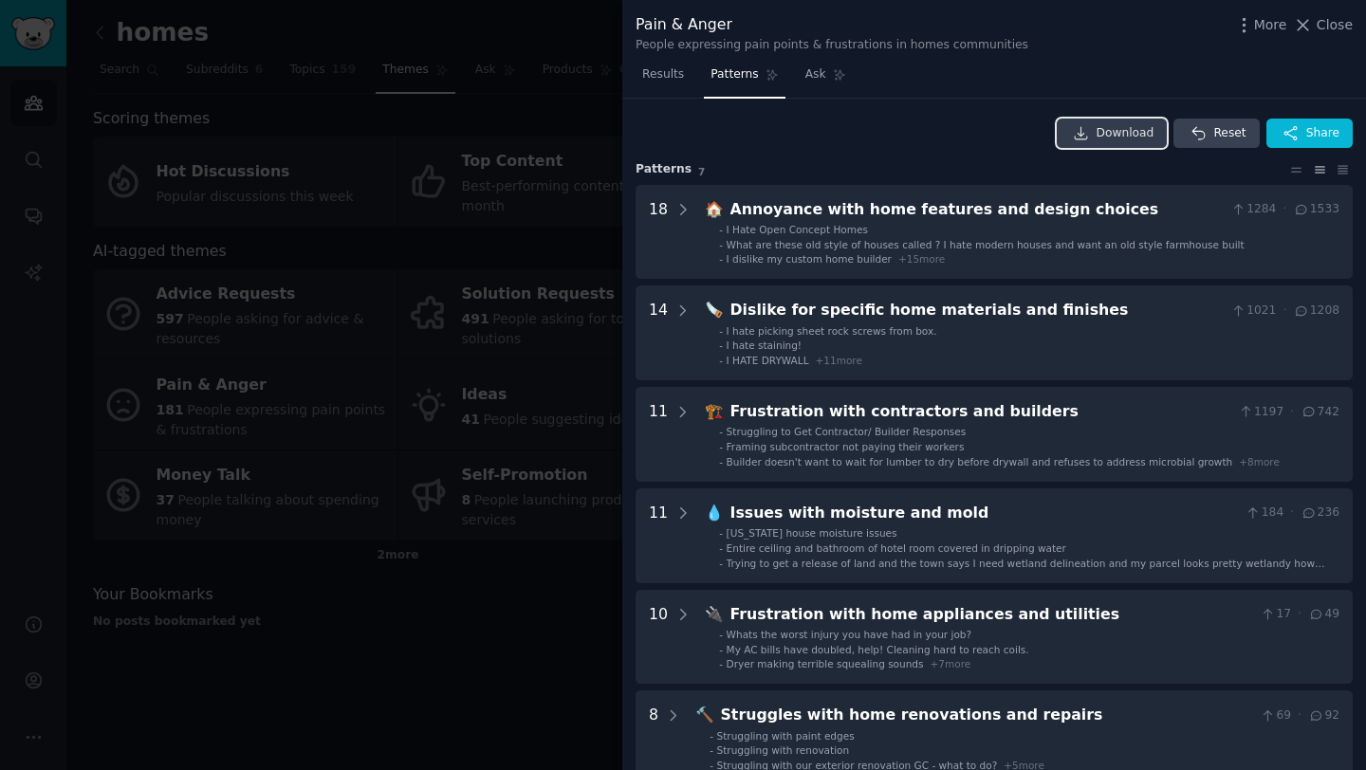
click at [1091, 142] on link "Download" at bounding box center [1112, 134] width 111 height 30
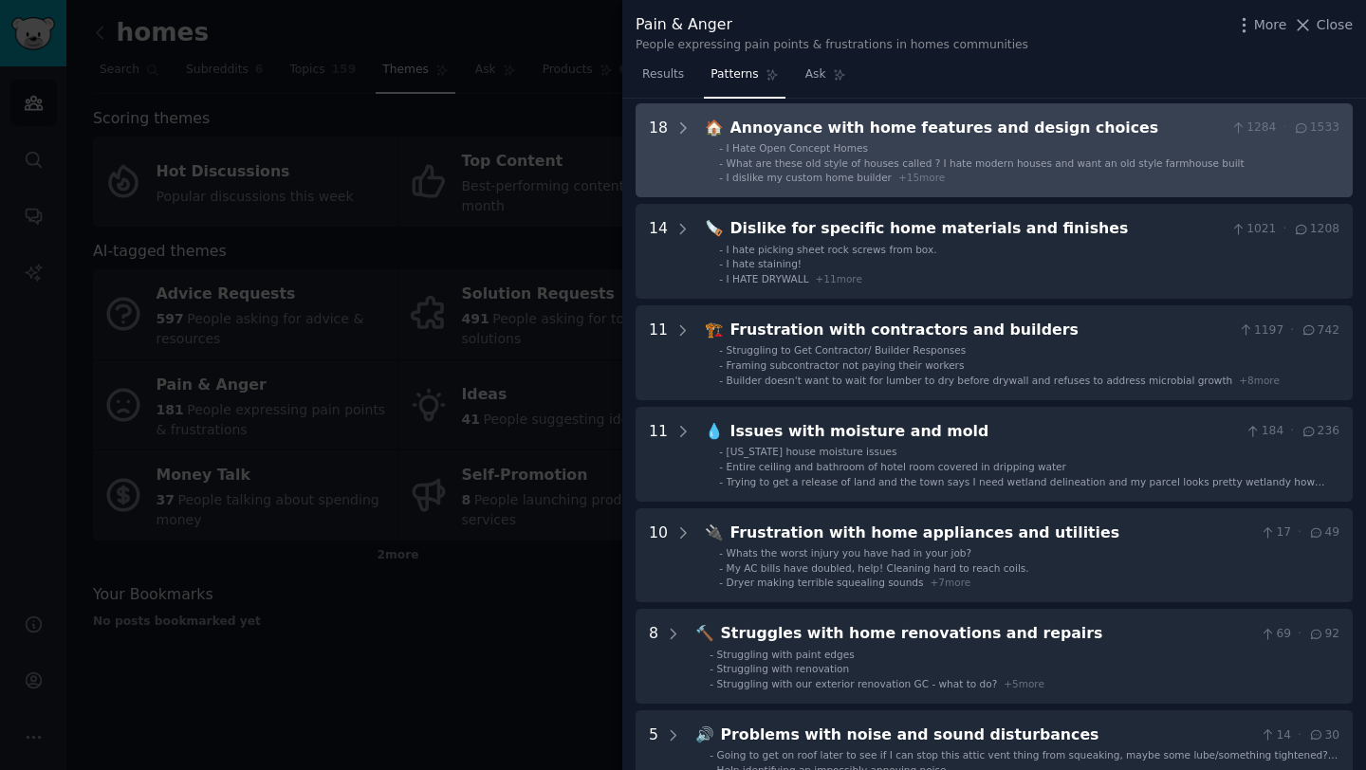
click at [775, 161] on span "What are these old style of houses called ? I hate modern houses and want an ol…" at bounding box center [986, 162] width 518 height 11
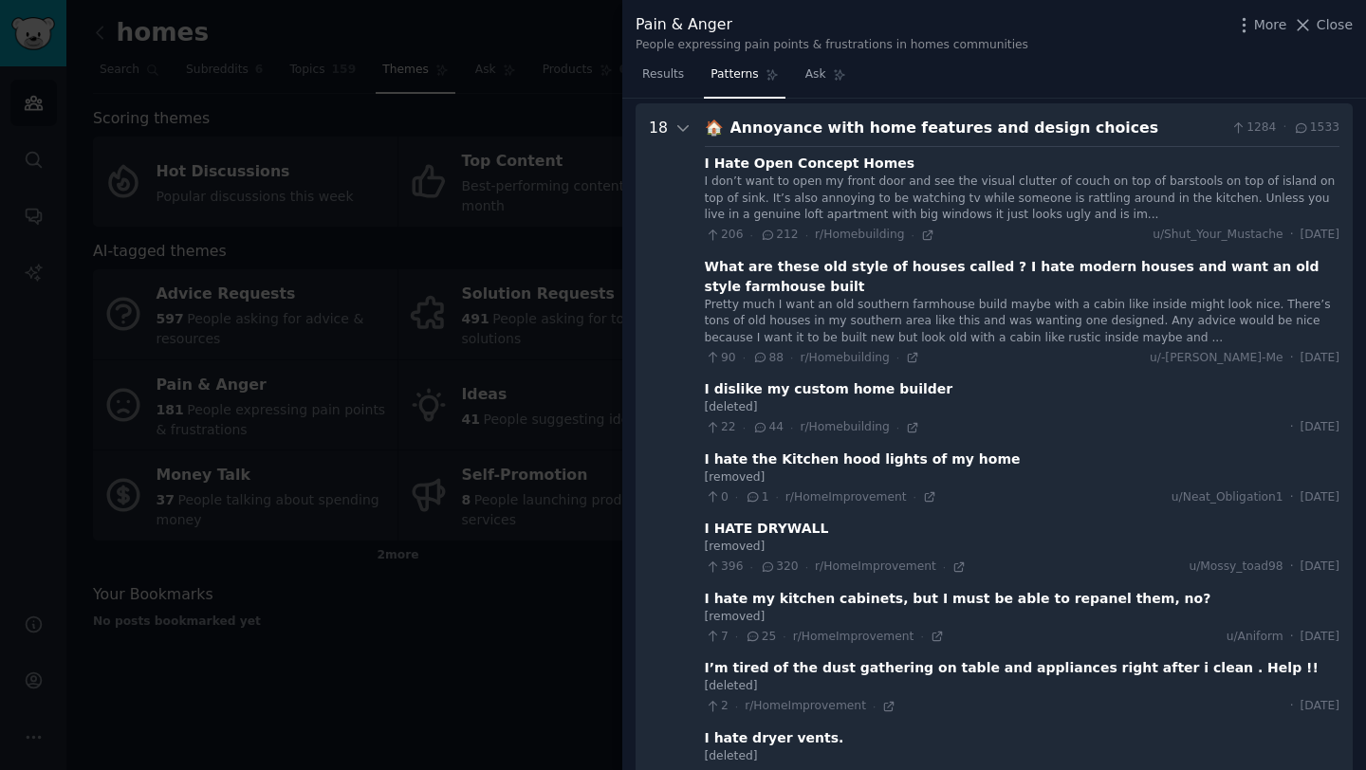
scroll to position [86, 0]
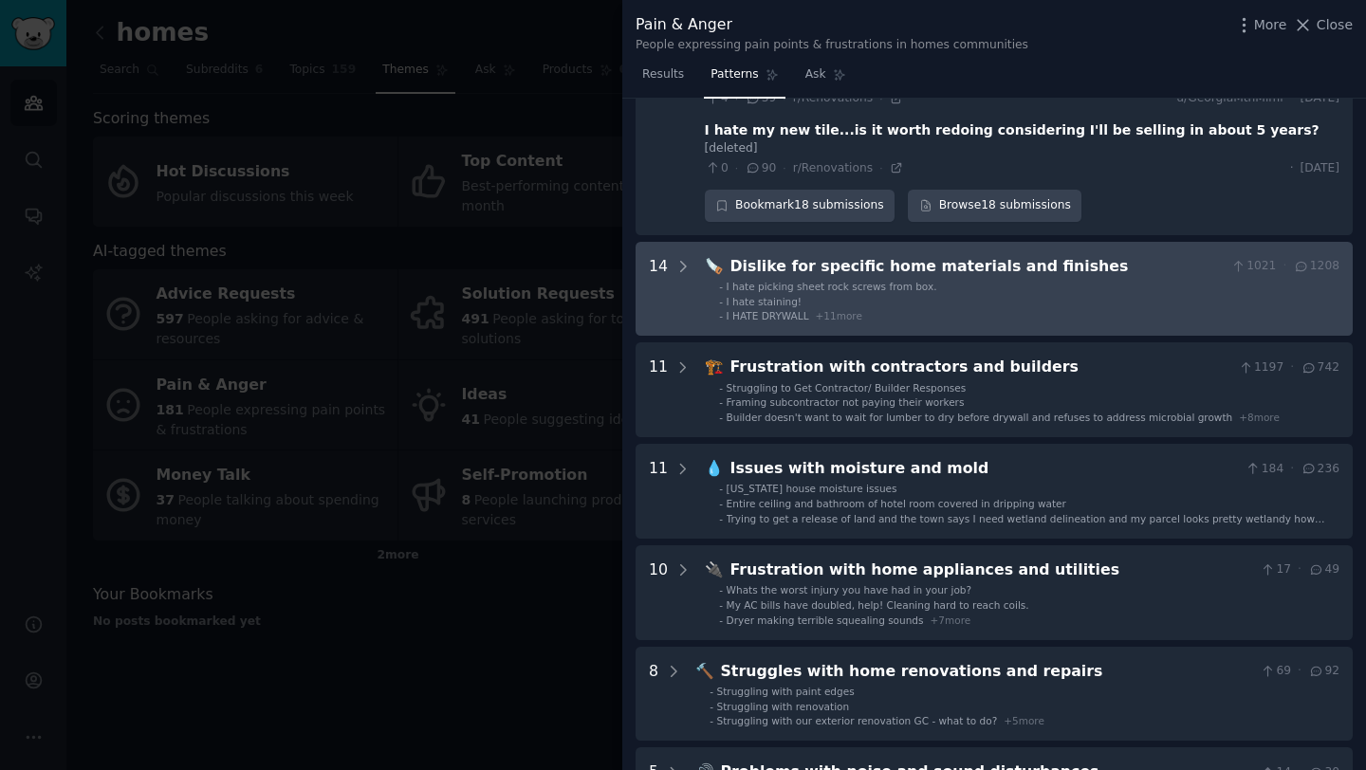
click at [752, 281] on span "I hate picking sheet rock screws from box." at bounding box center [832, 286] width 211 height 11
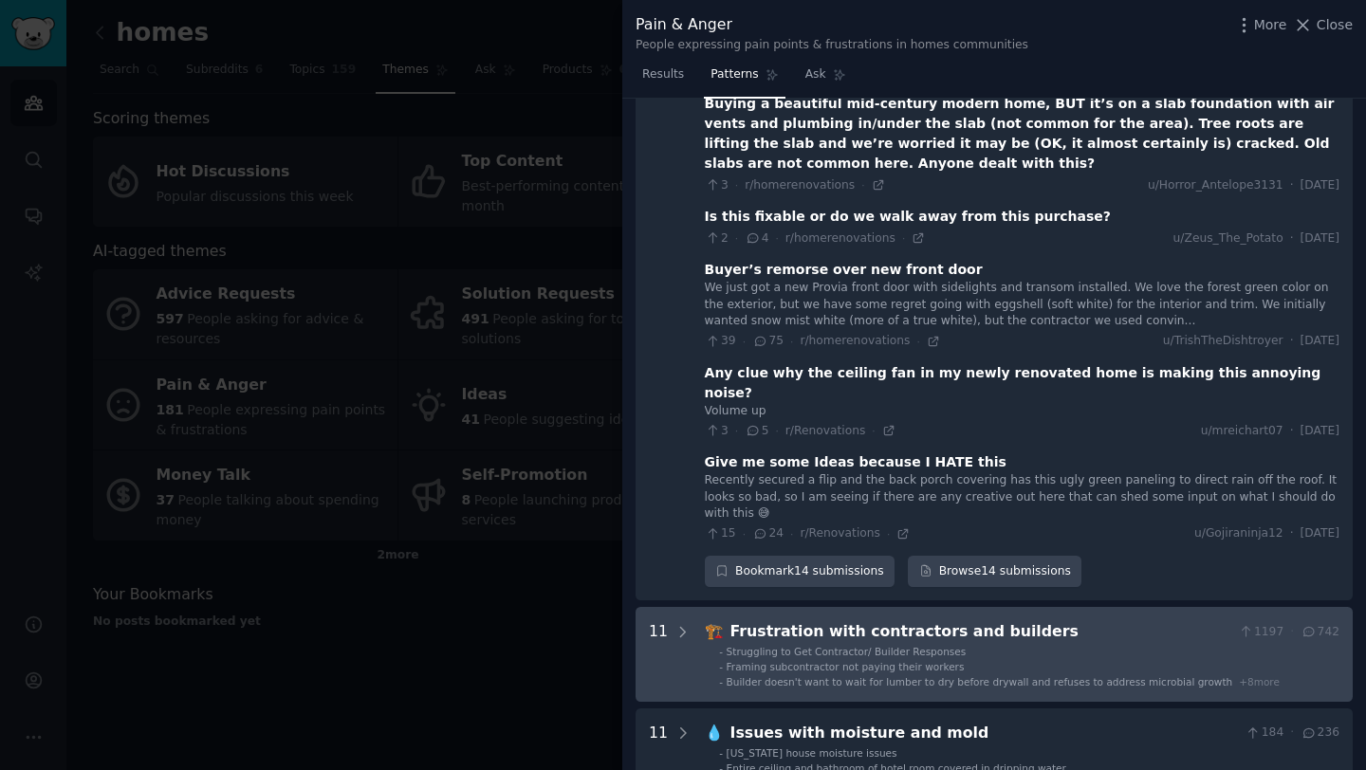
scroll to position [2714, 0]
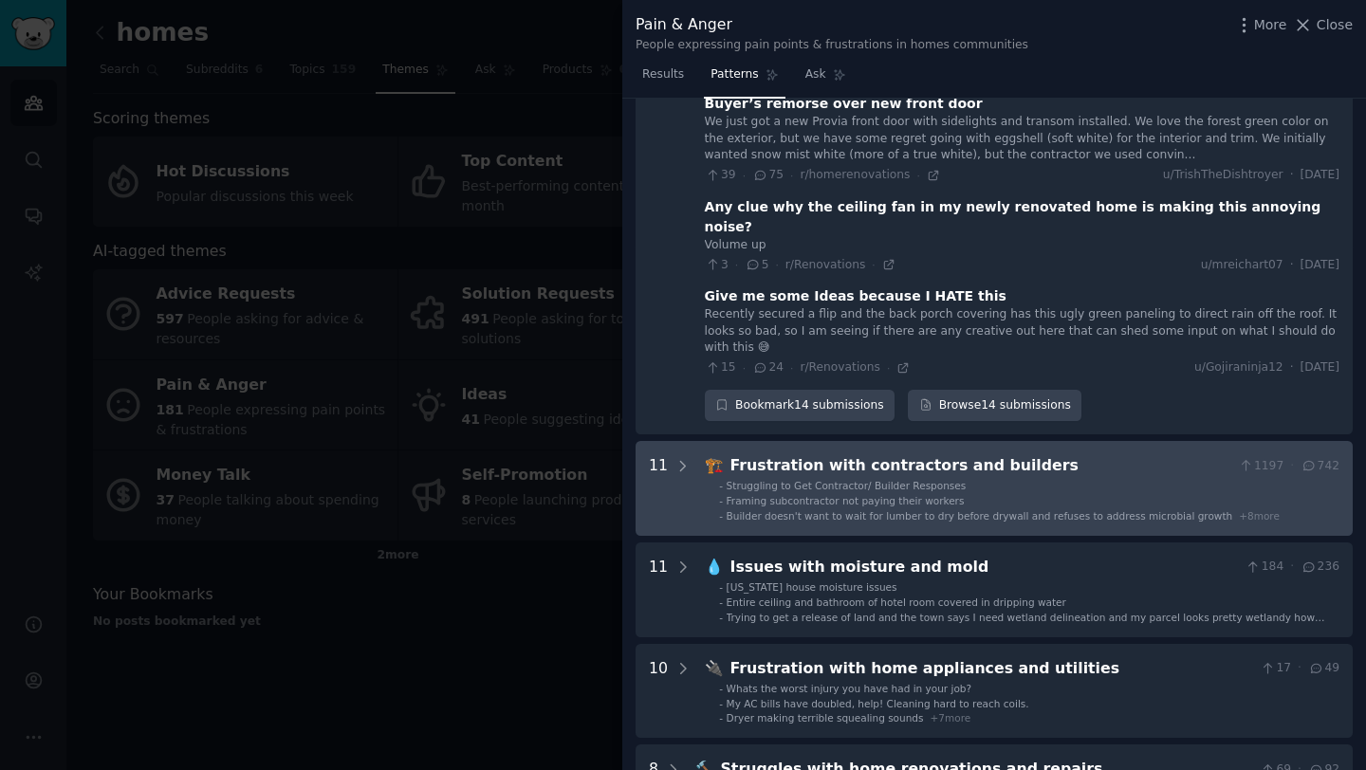
click at [756, 510] on span "Builder doesn't want to wait for lumber to dry before drywall and refuses to ad…" at bounding box center [980, 515] width 507 height 11
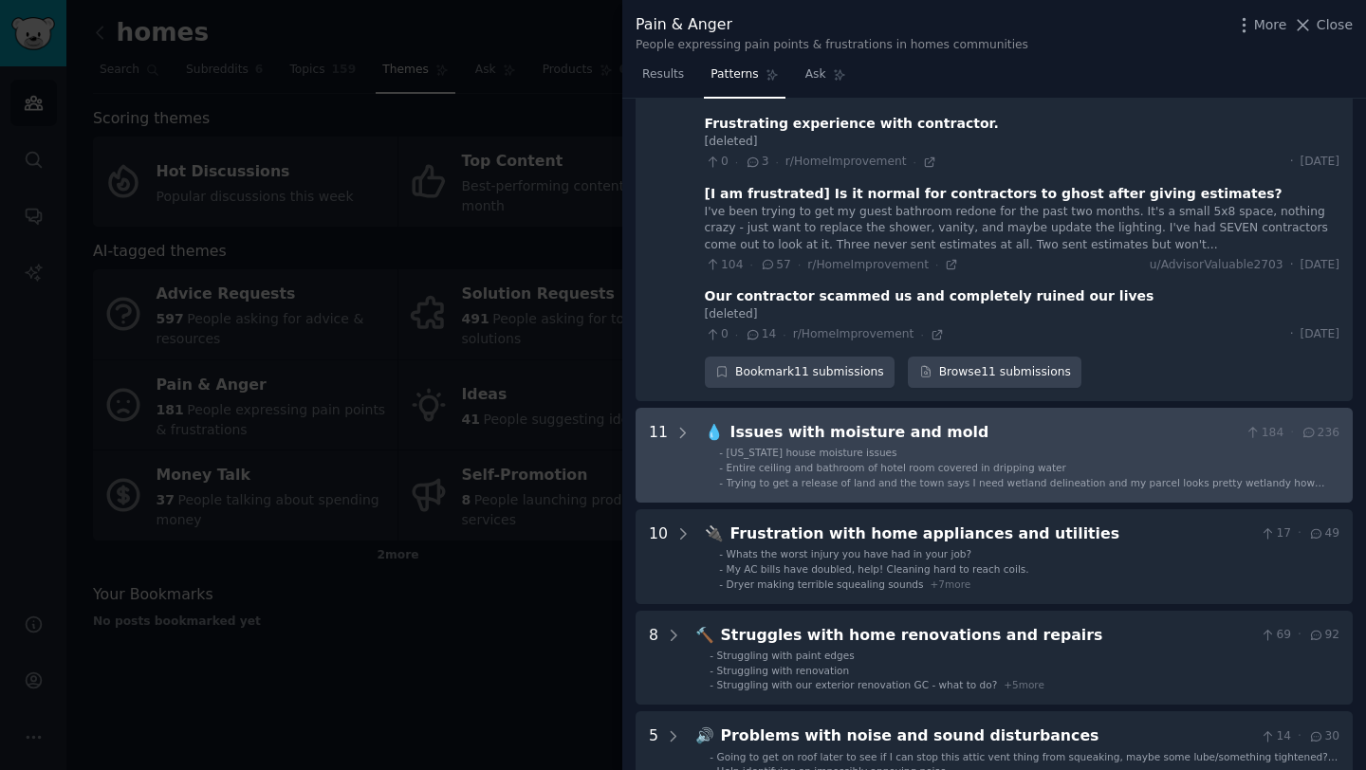
click at [778, 421] on div "Issues with moisture and mold" at bounding box center [984, 433] width 508 height 24
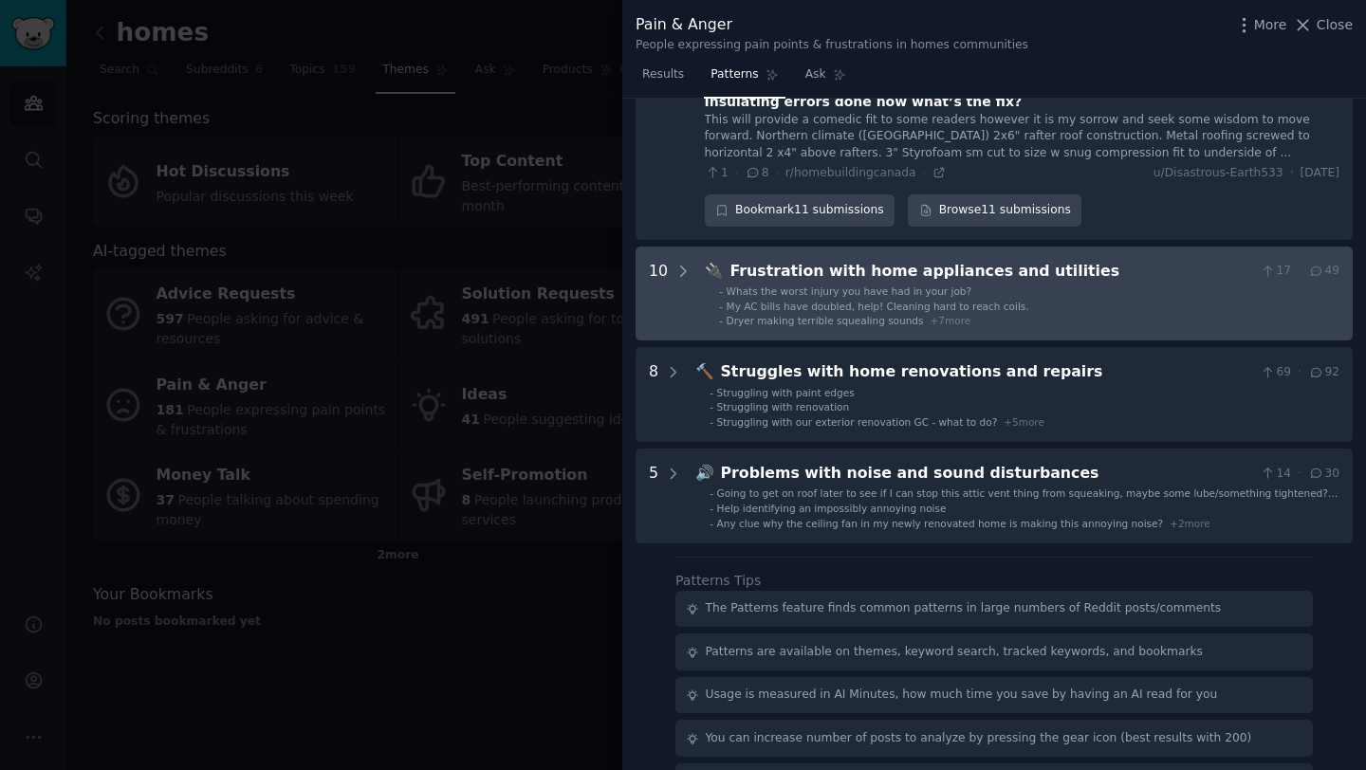
click at [802, 286] on span "Whats the worst injury you have had in your job?" at bounding box center [850, 291] width 246 height 11
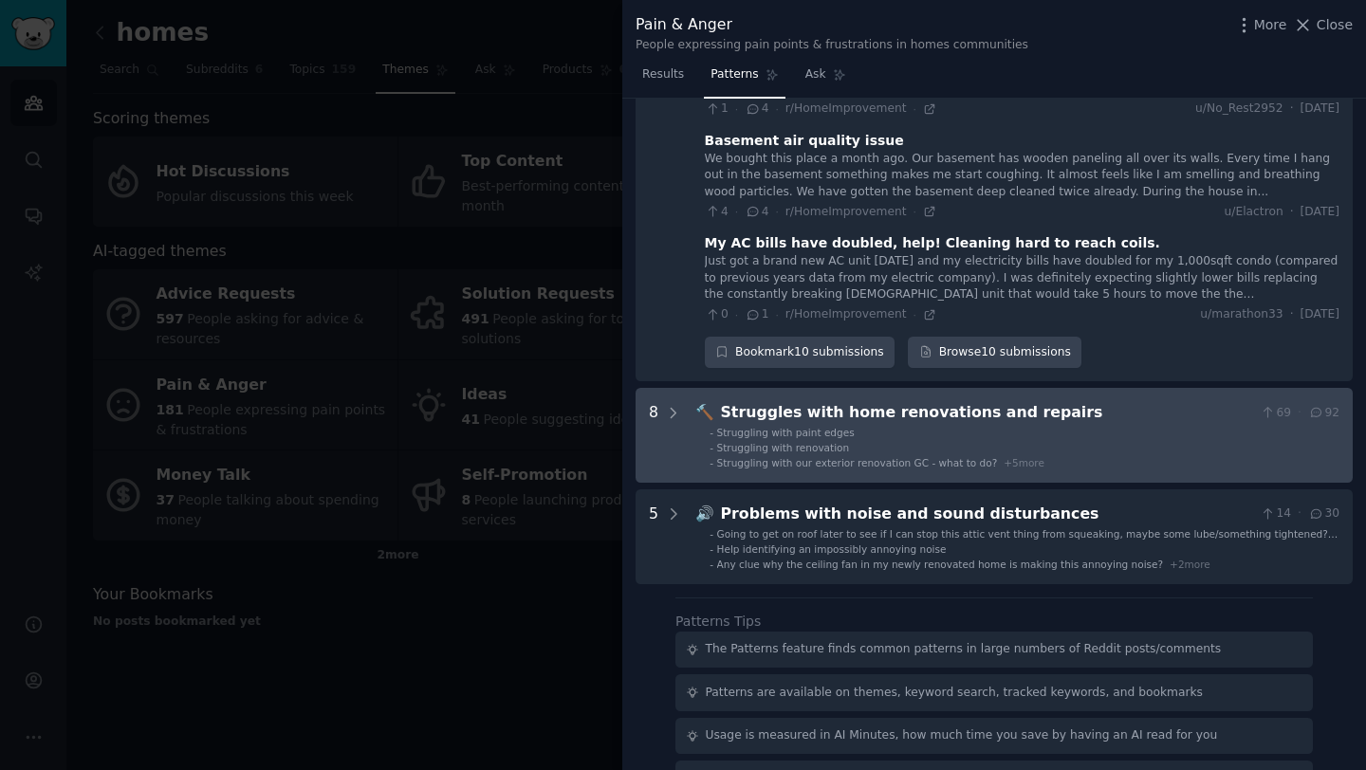
click at [785, 427] on span "Struggling with paint edges" at bounding box center [786, 432] width 138 height 11
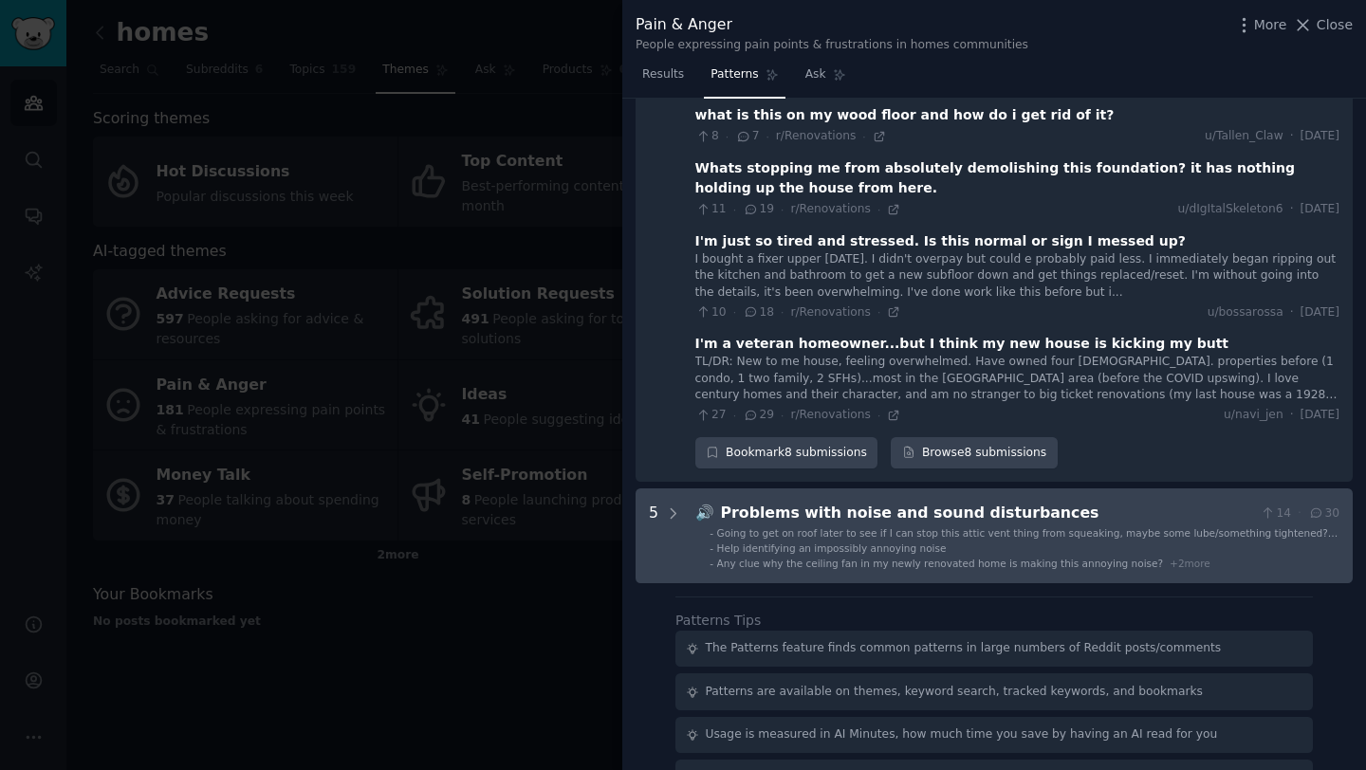
click at [769, 543] on span "Help identifying an impossibly annoying noise" at bounding box center [832, 548] width 230 height 11
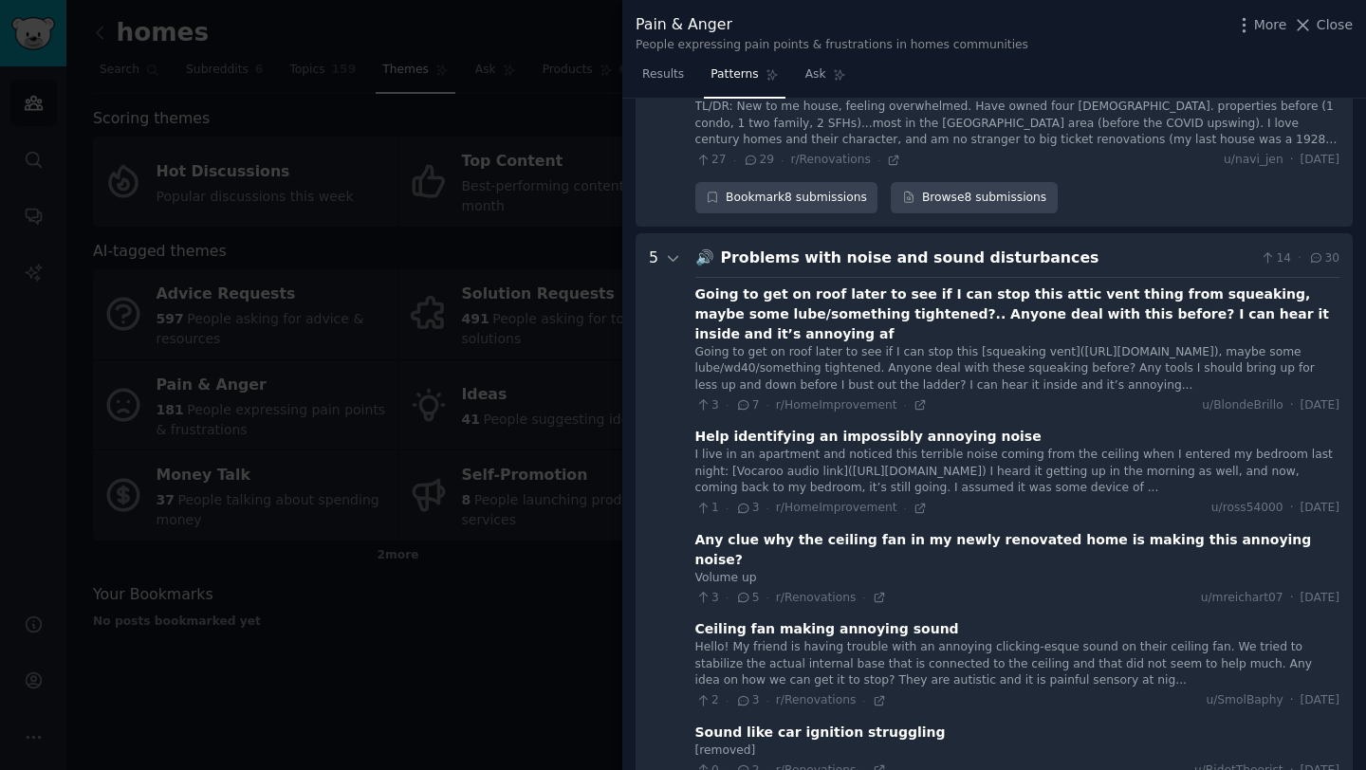
scroll to position [7476, 0]
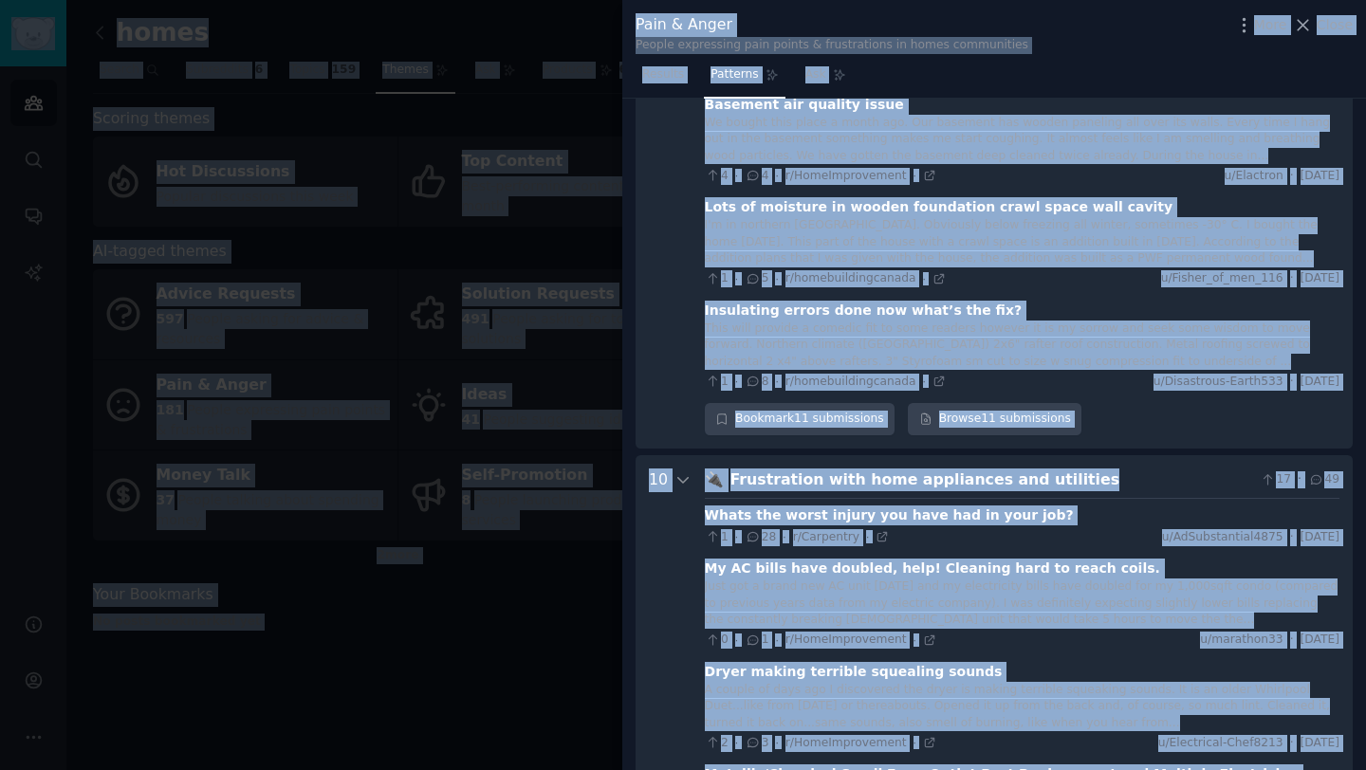
copy body "Audiences Search Conversations AI Reports Help Account More homes Info Edit Sha…"
